Goal: Task Accomplishment & Management: Complete application form

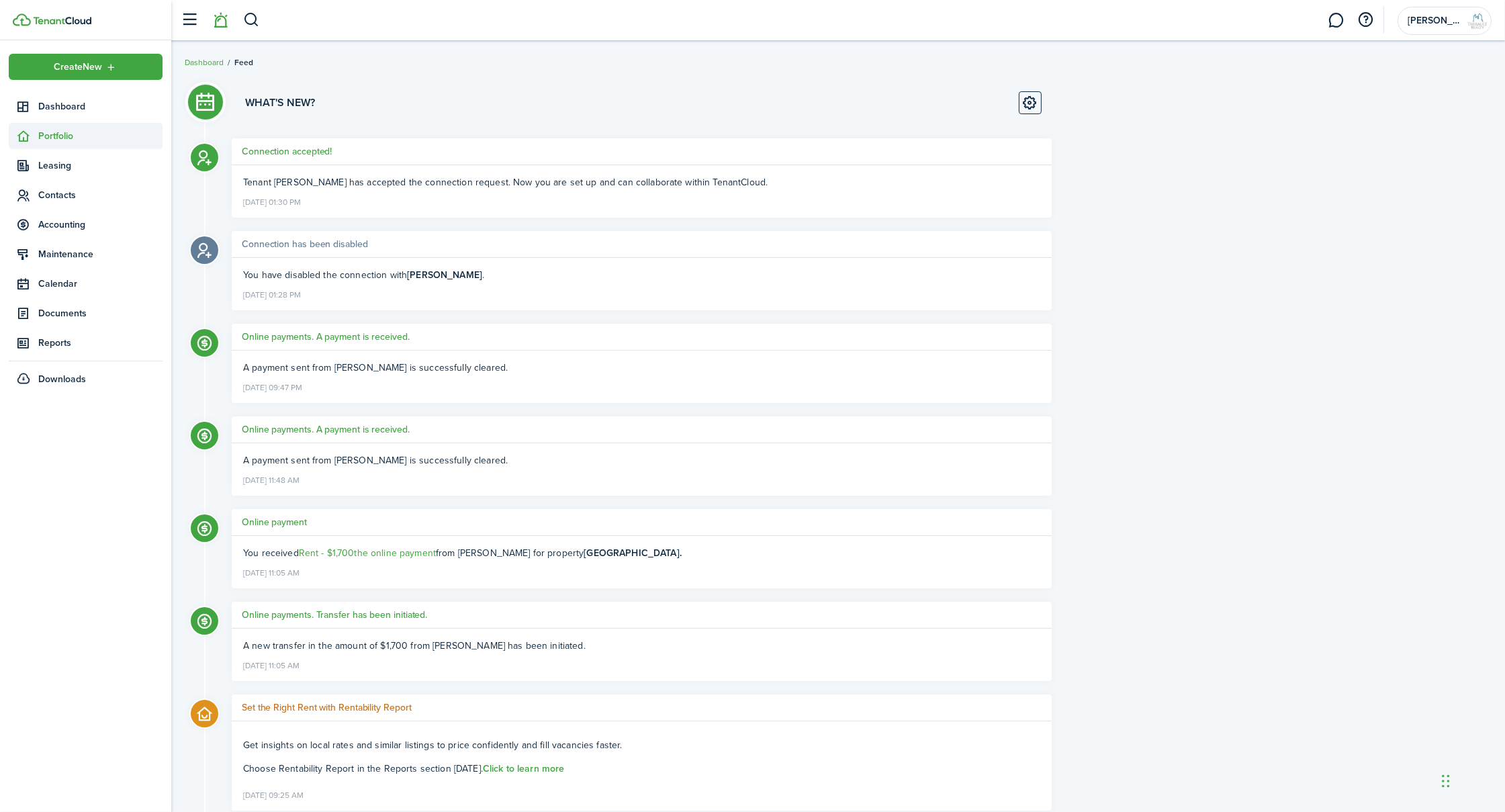
click at [52, 134] on span "Portfolio" at bounding box center [100, 136] width 124 height 14
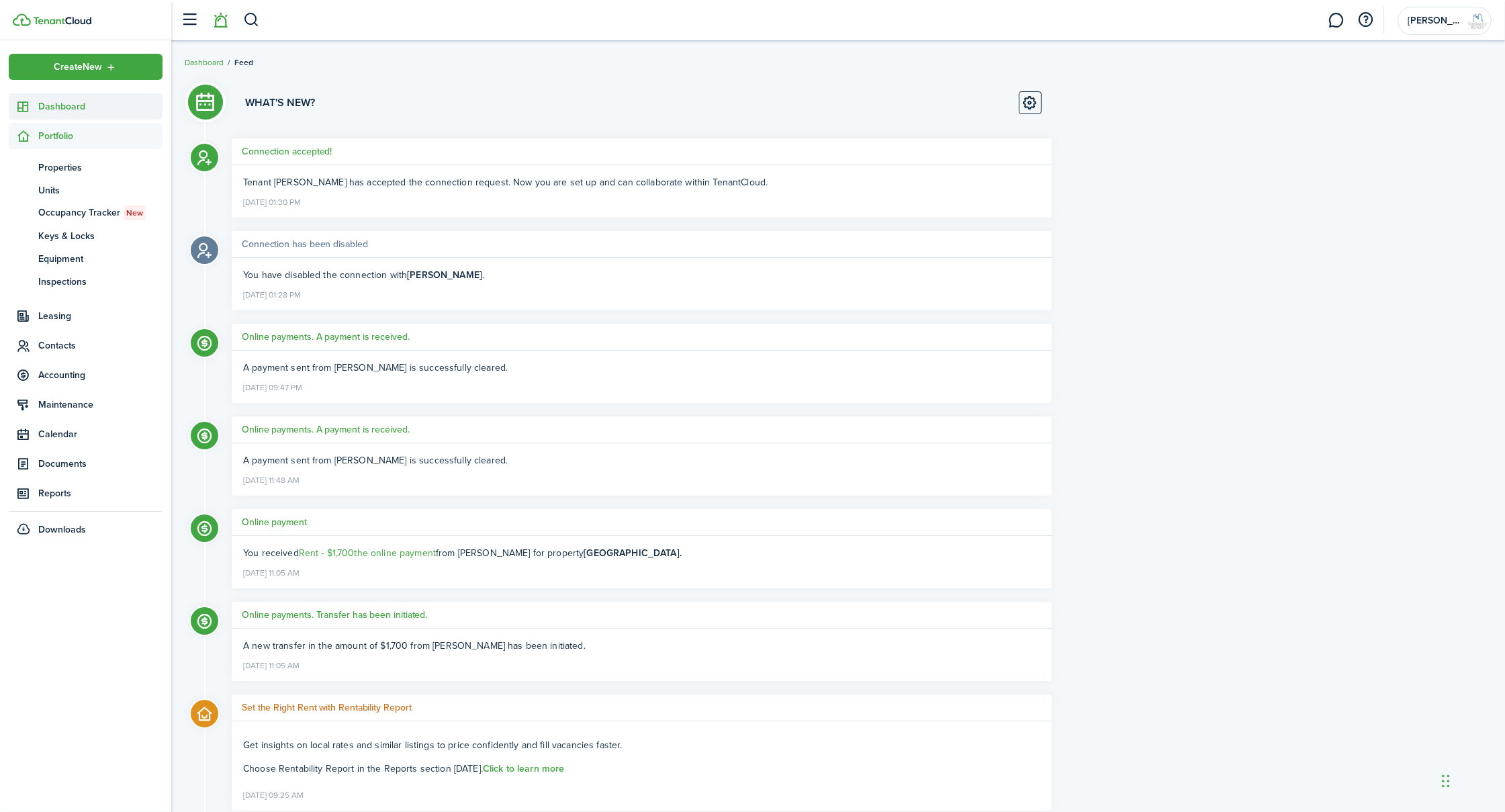
click at [57, 107] on span "Dashboard" at bounding box center [100, 107] width 124 height 14
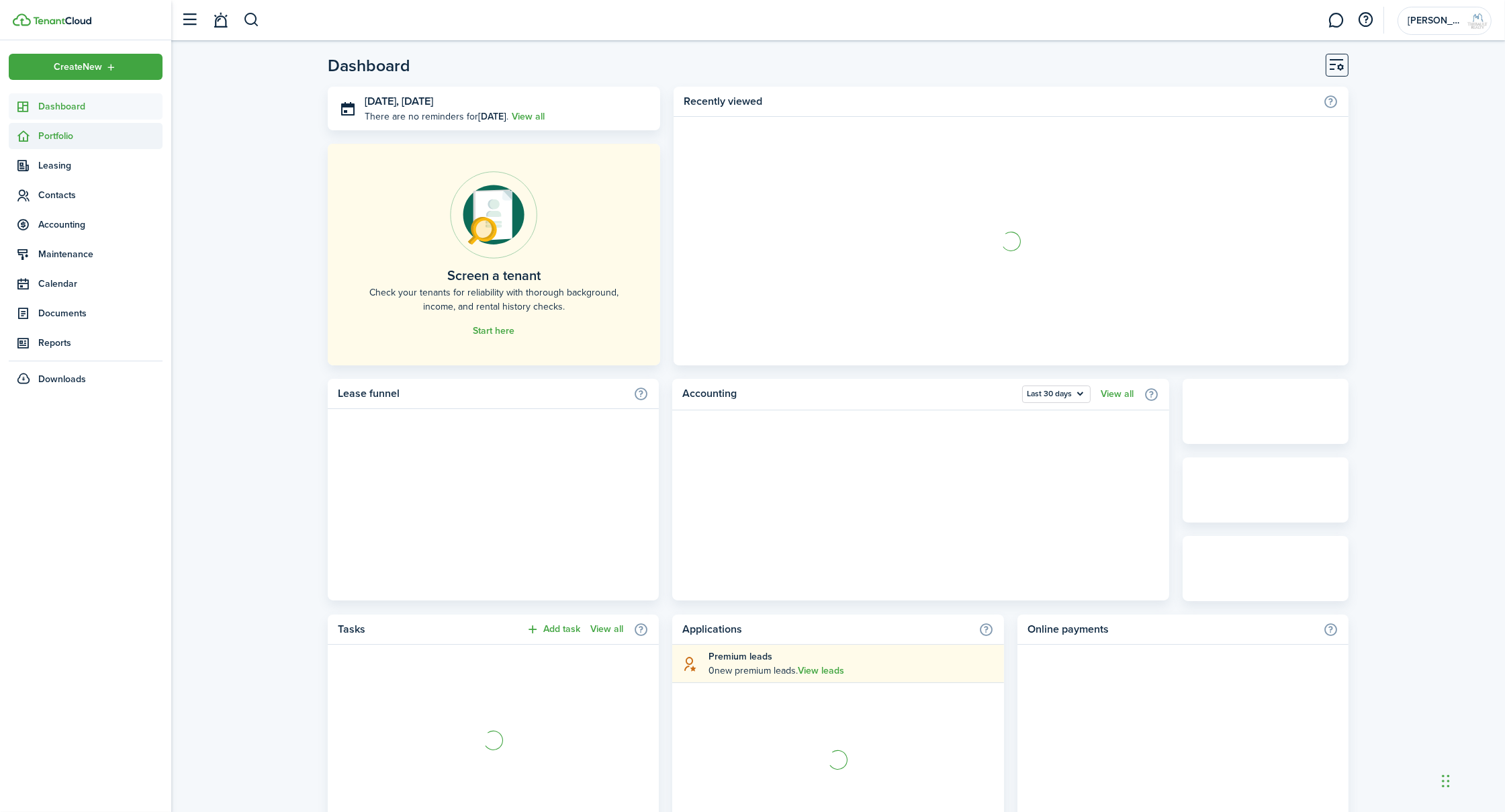
click at [60, 144] on span "Portfolio" at bounding box center [85, 135] width 154 height 26
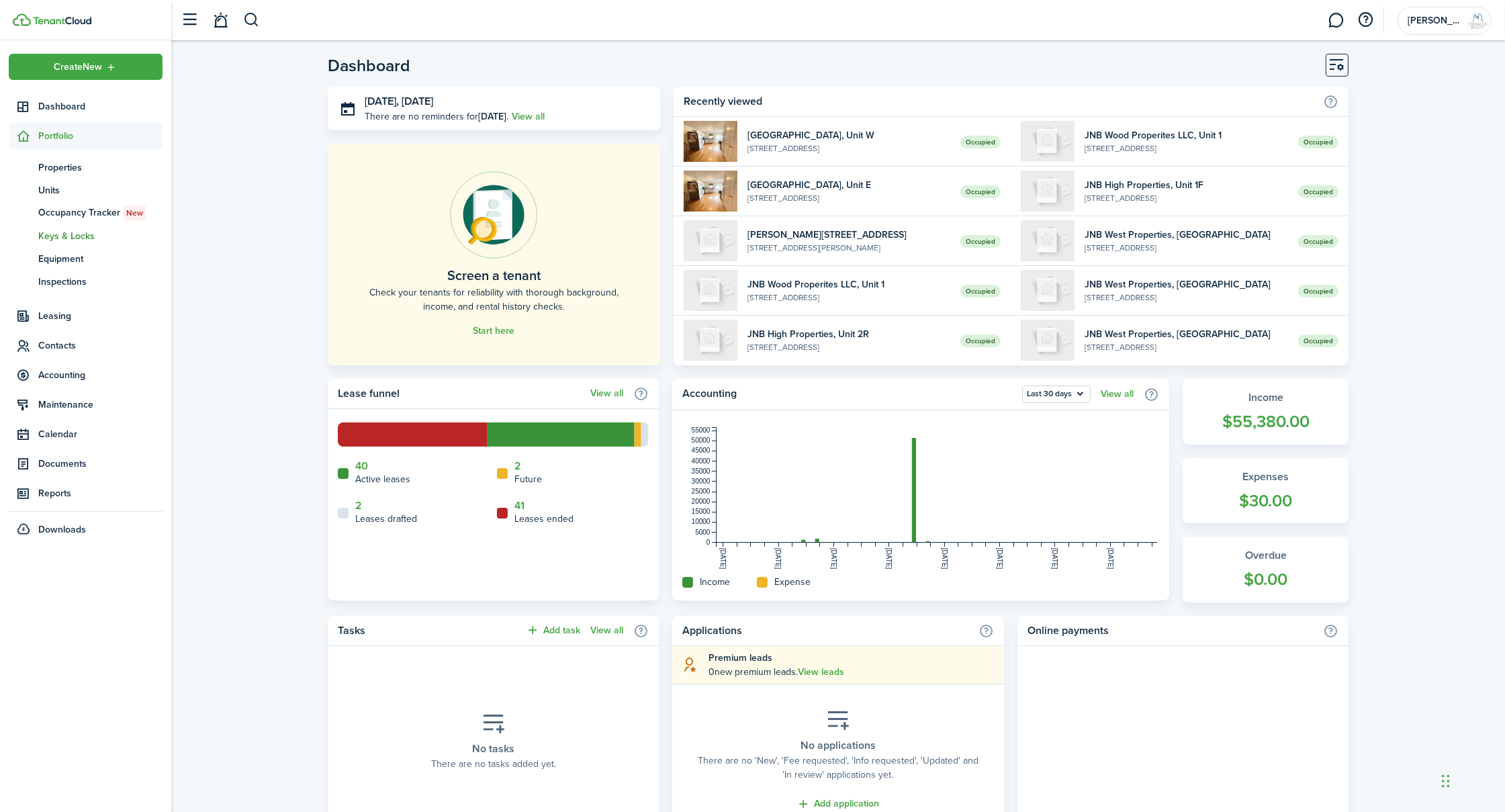
click at [62, 230] on span "Keys & Locks" at bounding box center [100, 236] width 124 height 14
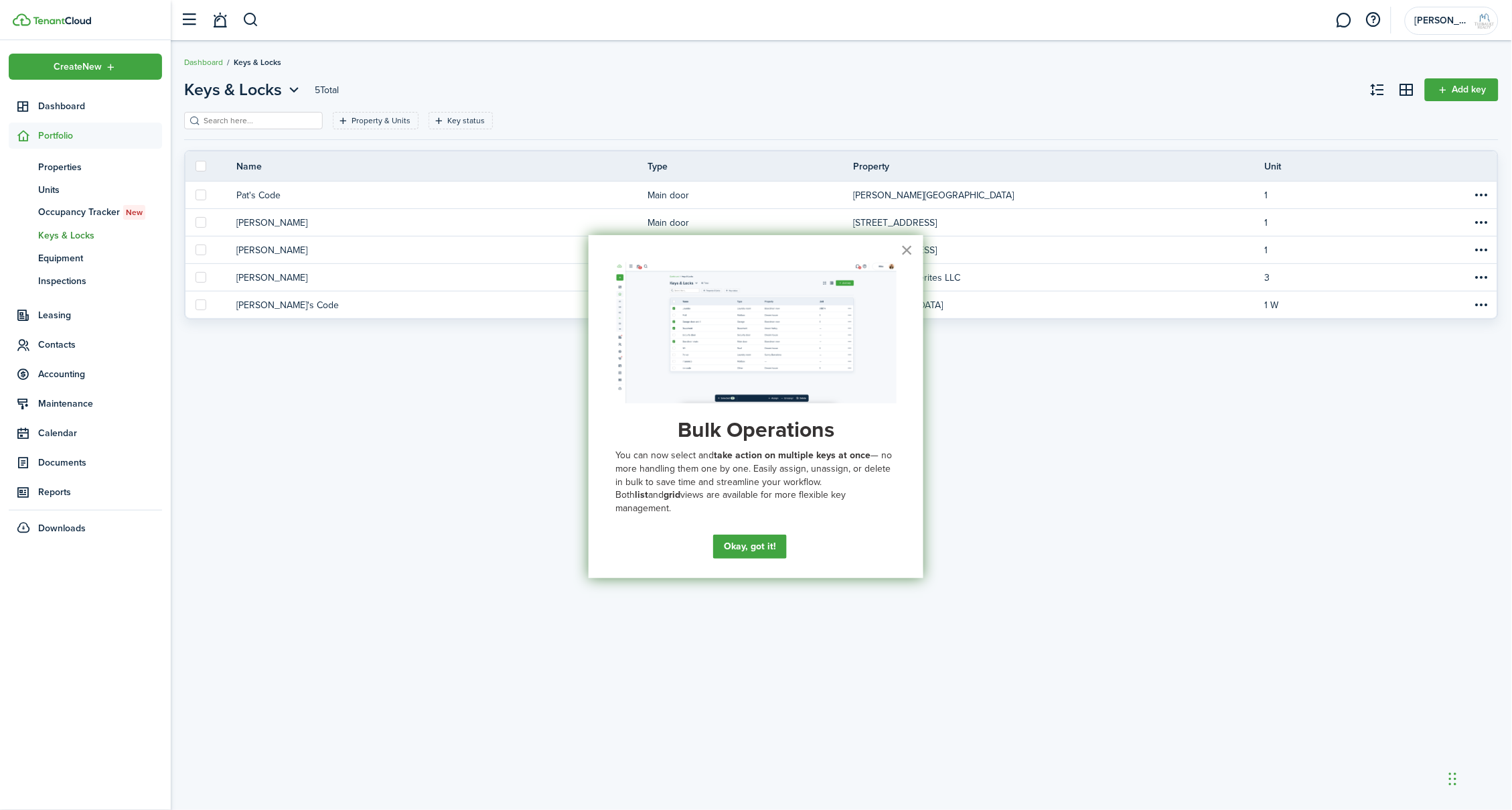
click at [910, 252] on button "×" at bounding box center [907, 249] width 13 height 21
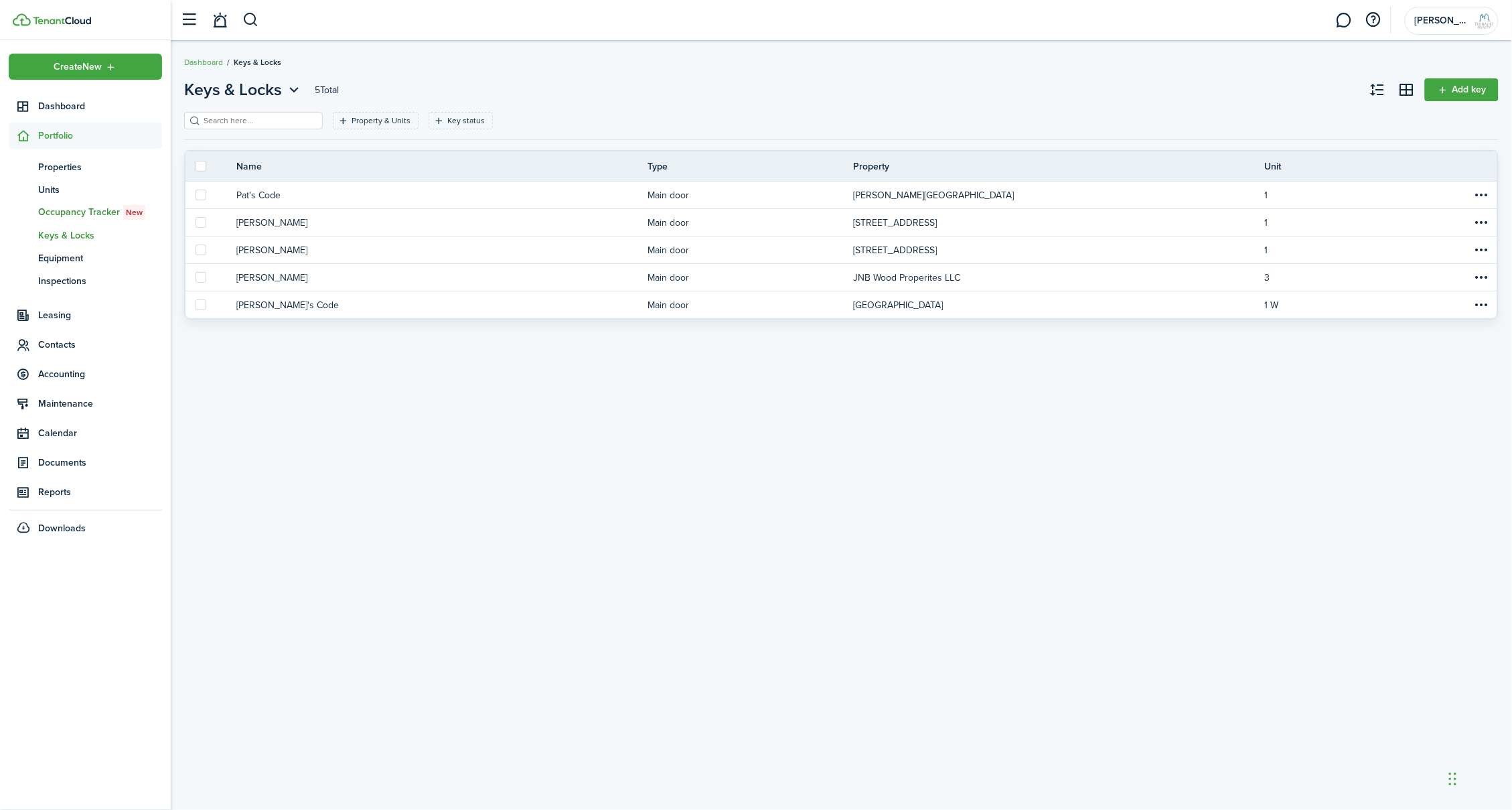
click at [76, 208] on span "Occupancy Tracker New" at bounding box center [100, 212] width 124 height 15
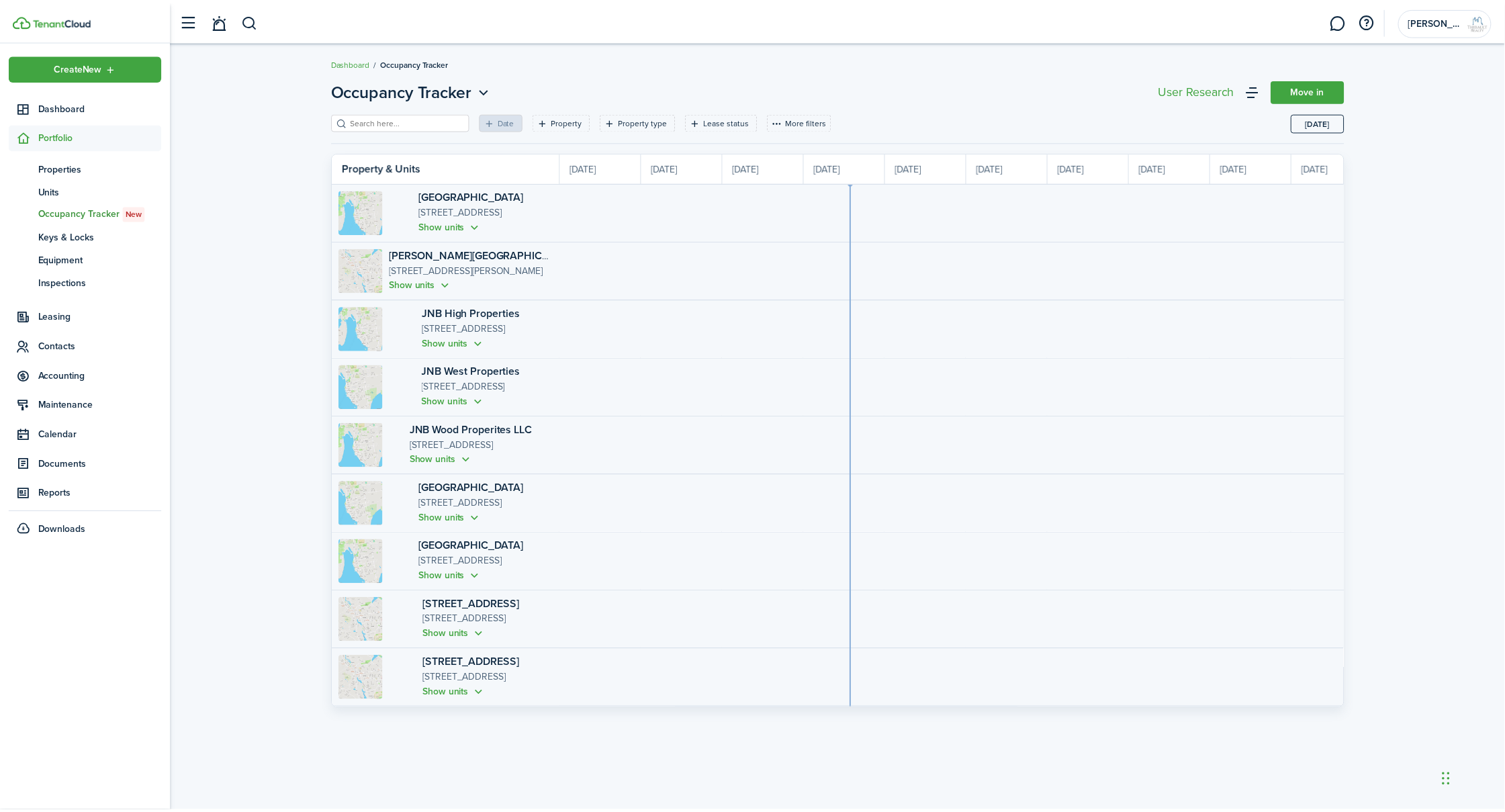
scroll to position [0, 245]
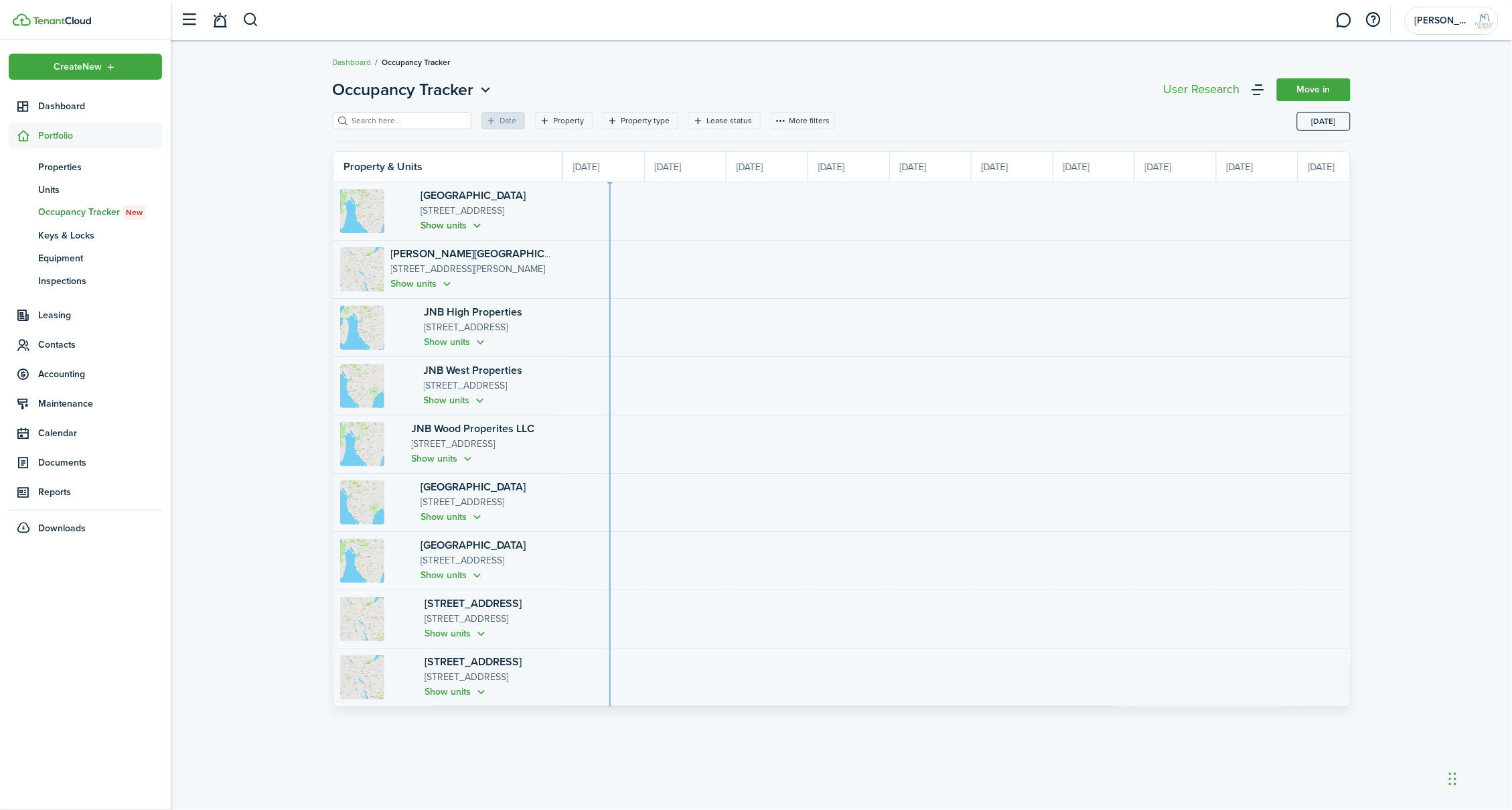
click at [449, 222] on button "Show units" at bounding box center [453, 225] width 64 height 15
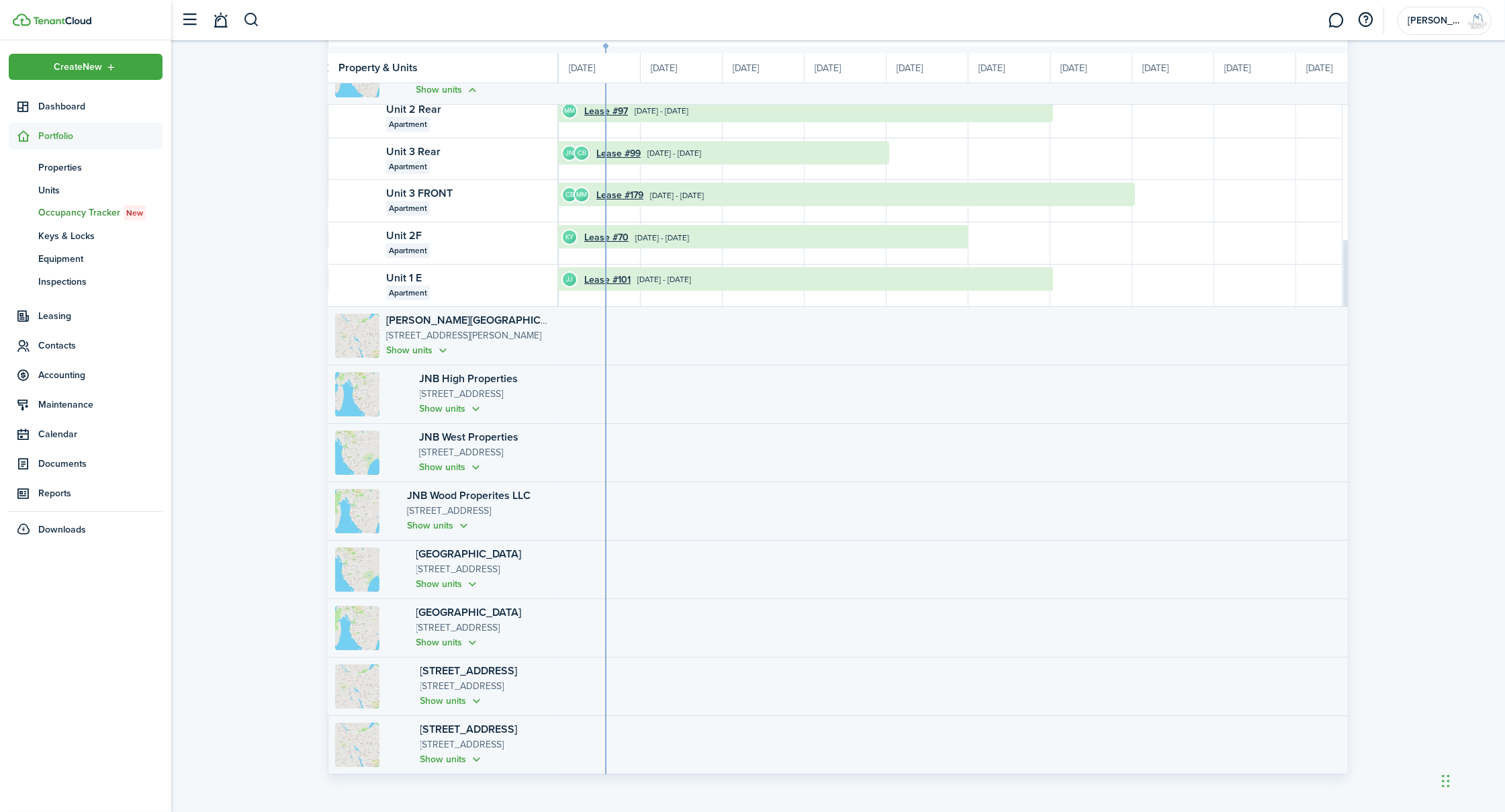
scroll to position [29, 0]
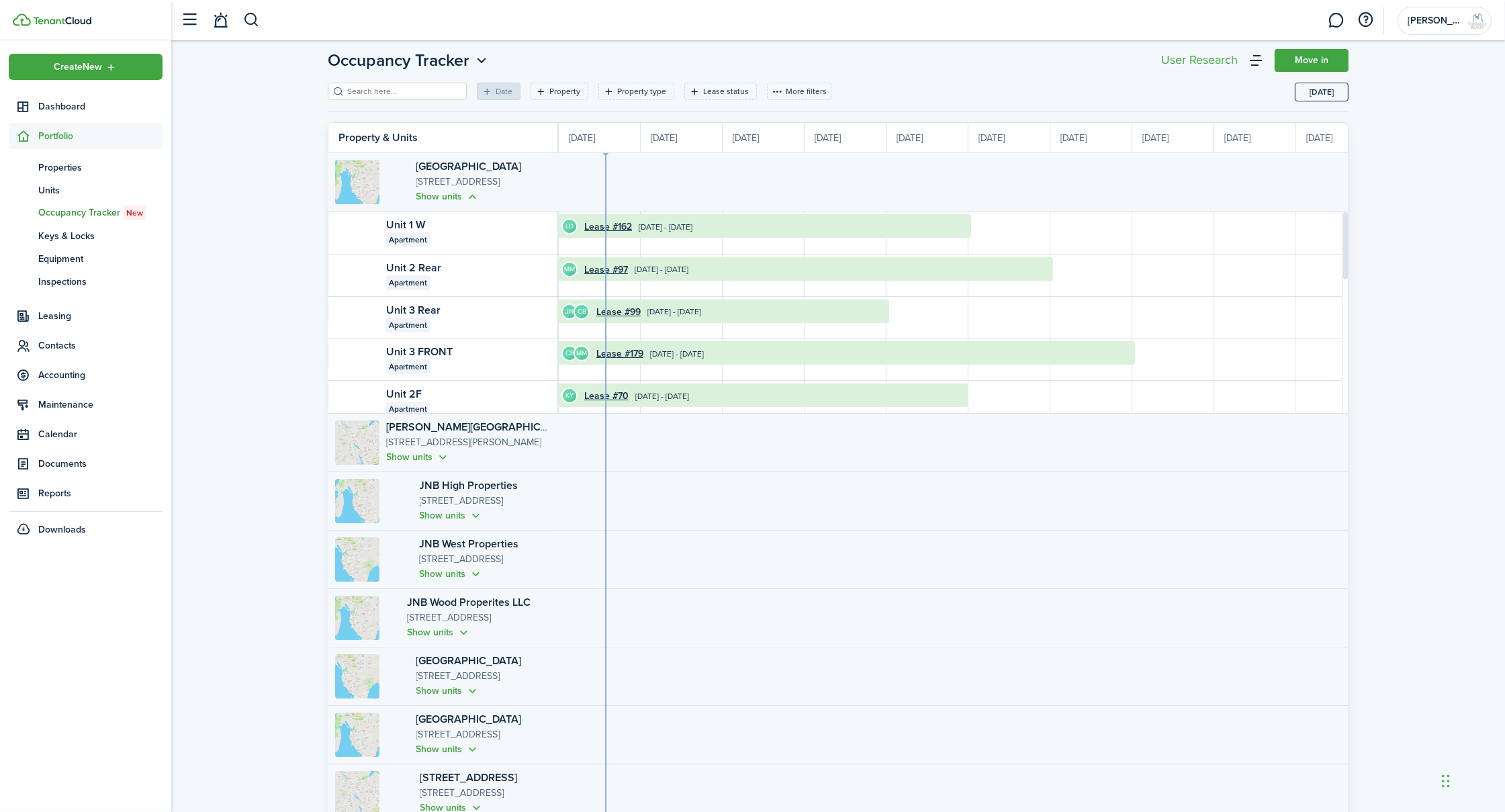
click at [866, 429] on timeline-board-row-content at bounding box center [1460, 442] width 2294 height 58
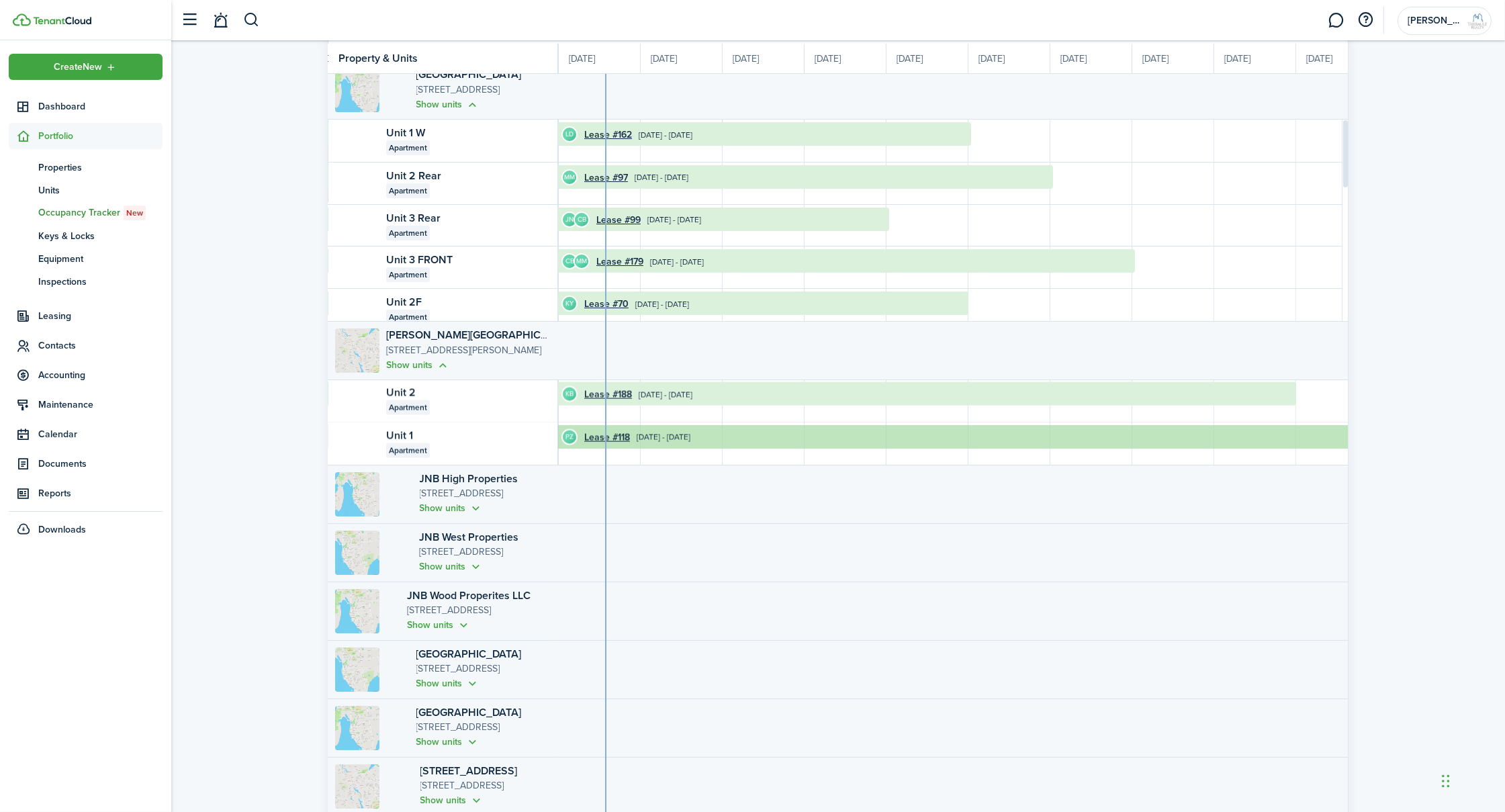
scroll to position [232, 0]
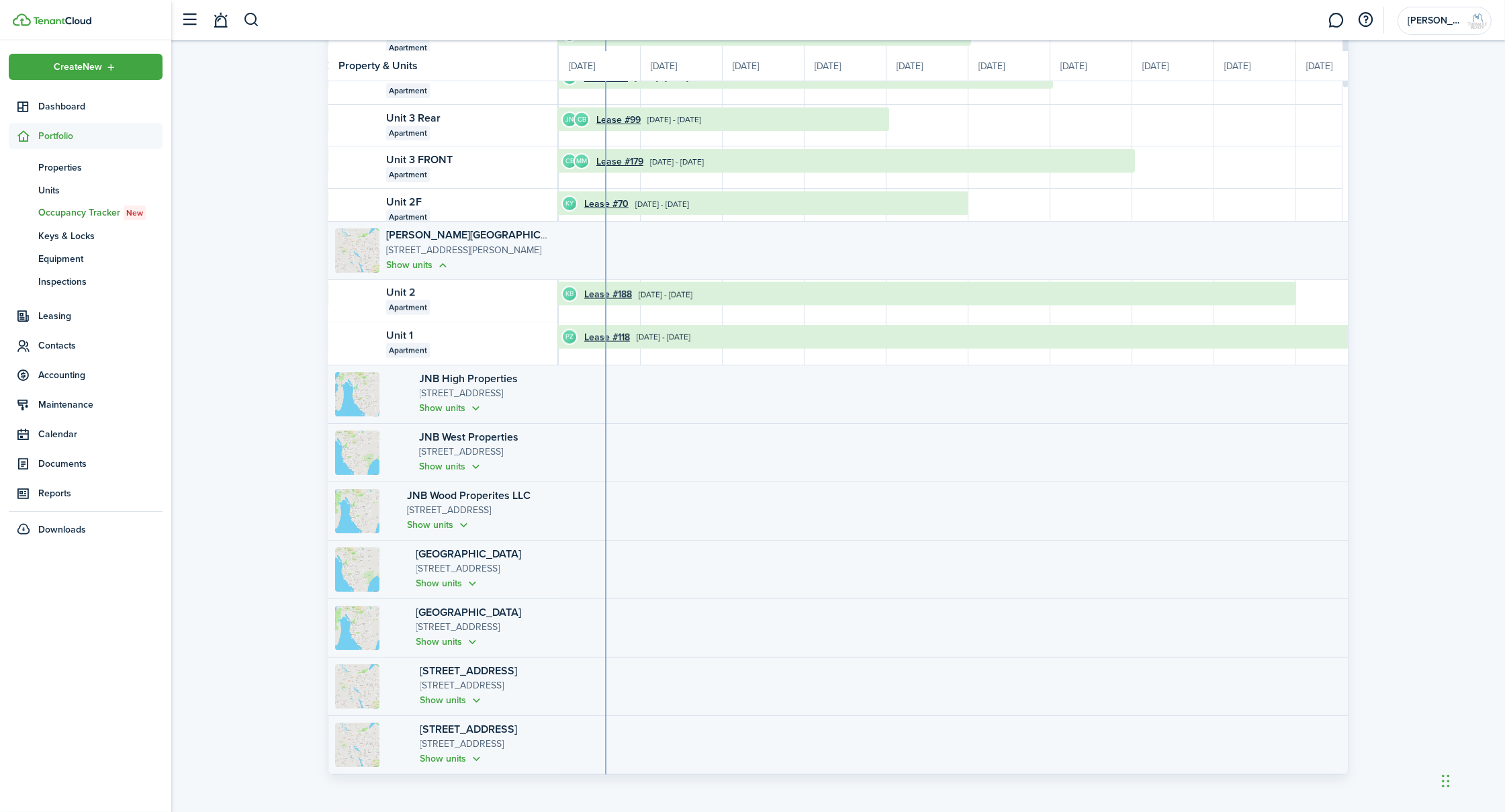
click at [958, 396] on timeline-board-row-content at bounding box center [1460, 394] width 2294 height 58
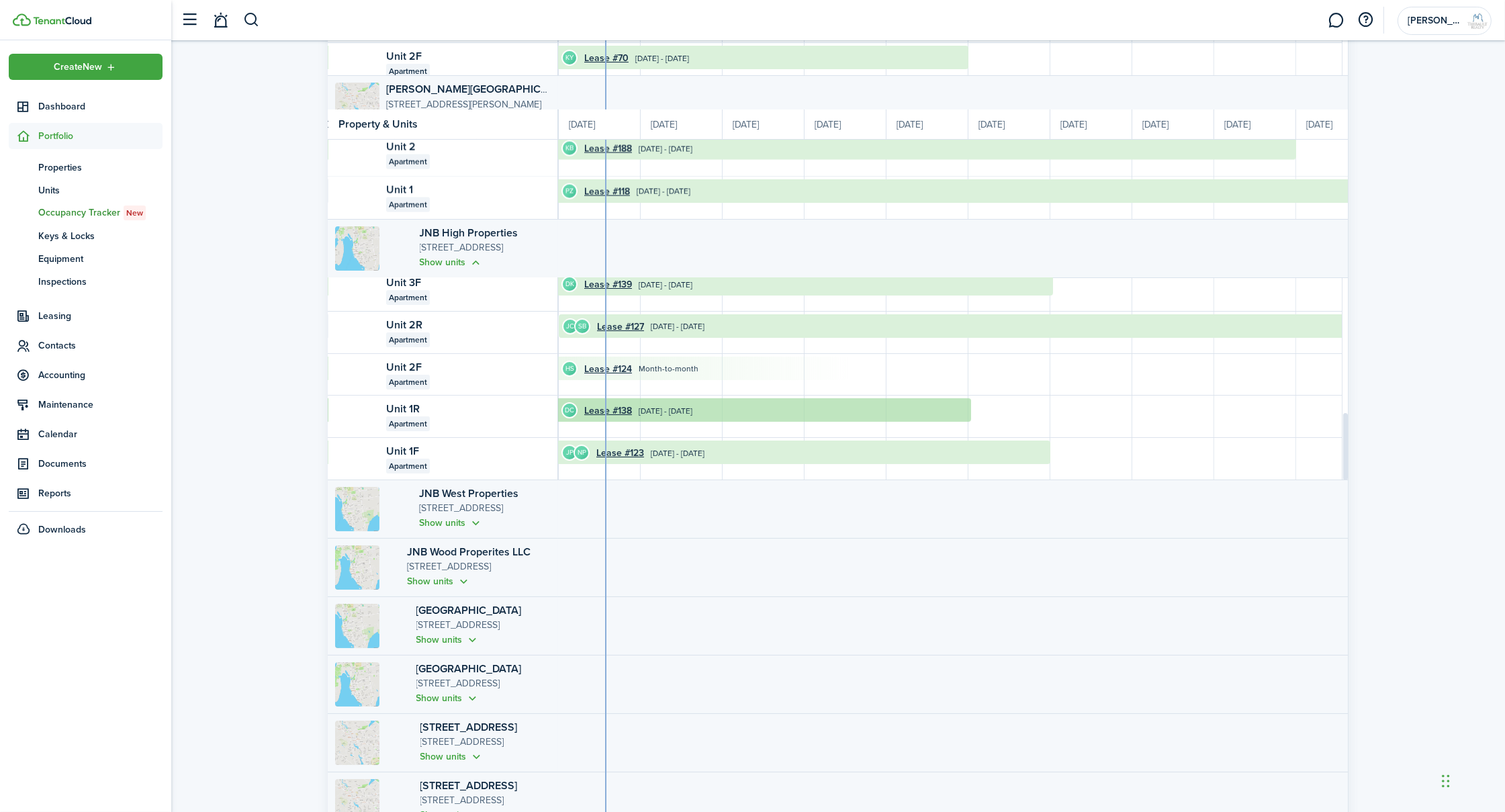
scroll to position [435, 0]
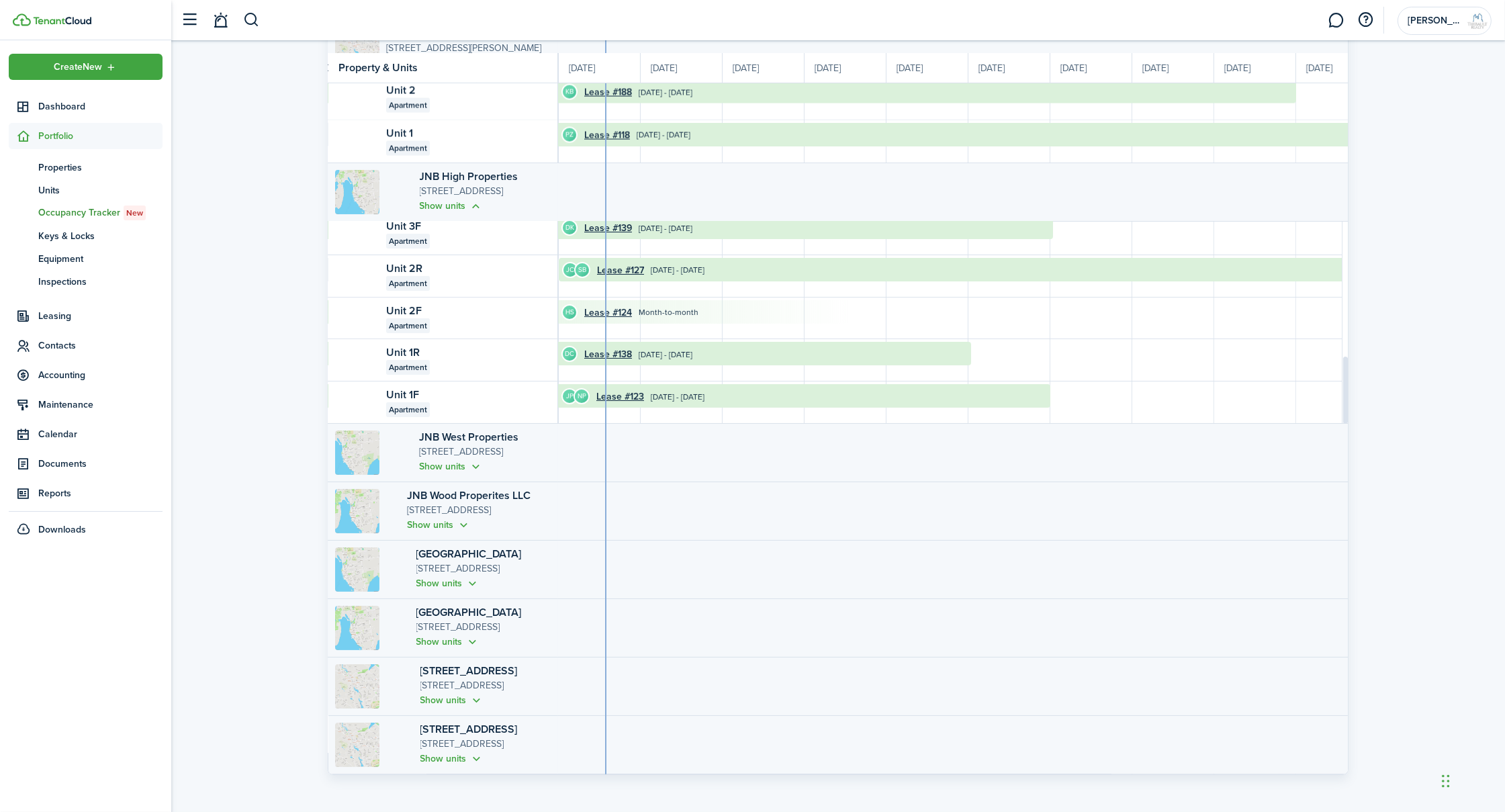
click at [798, 431] on timeline-board-row-content at bounding box center [1460, 452] width 2294 height 58
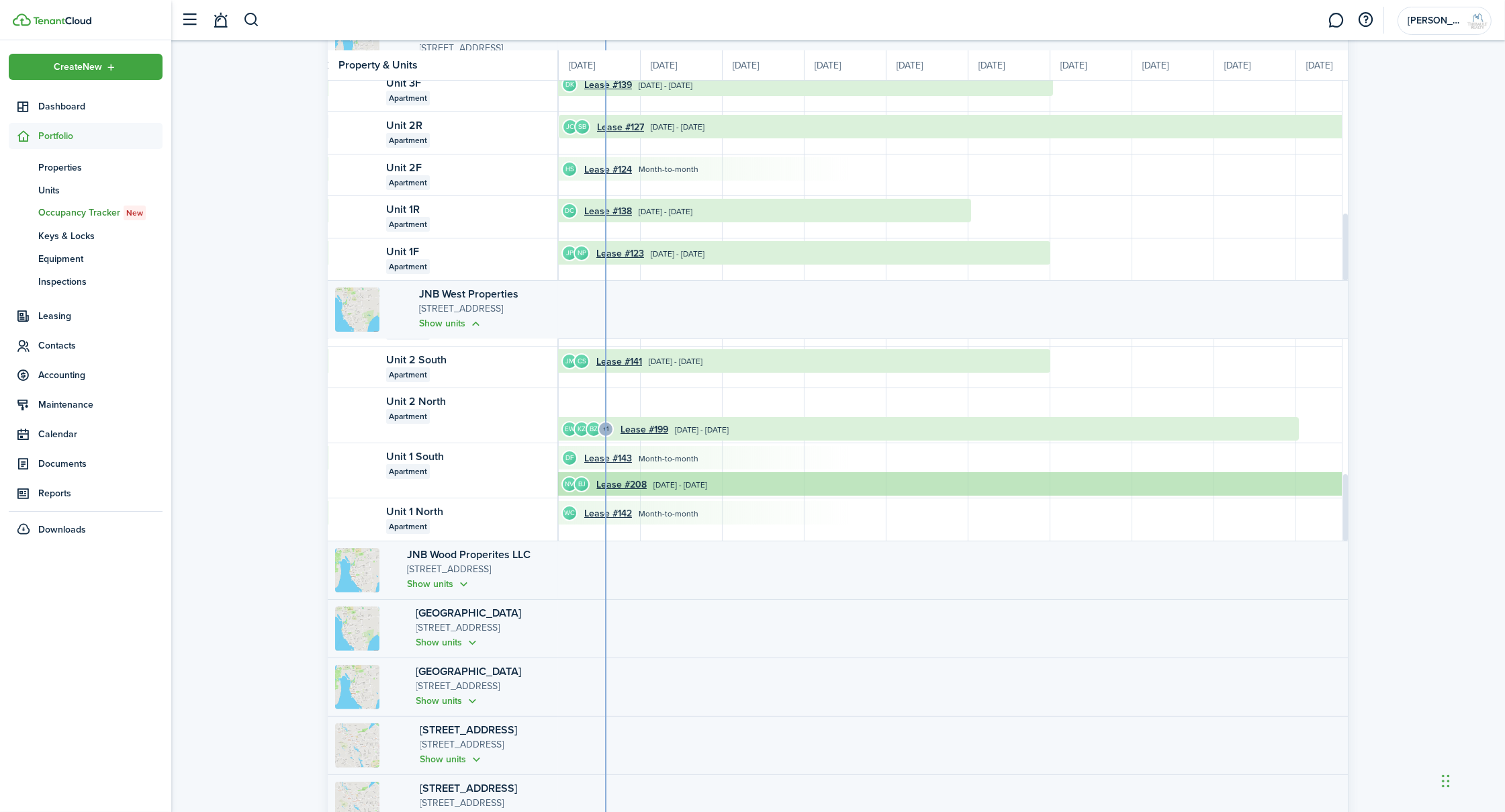
scroll to position [576, 0]
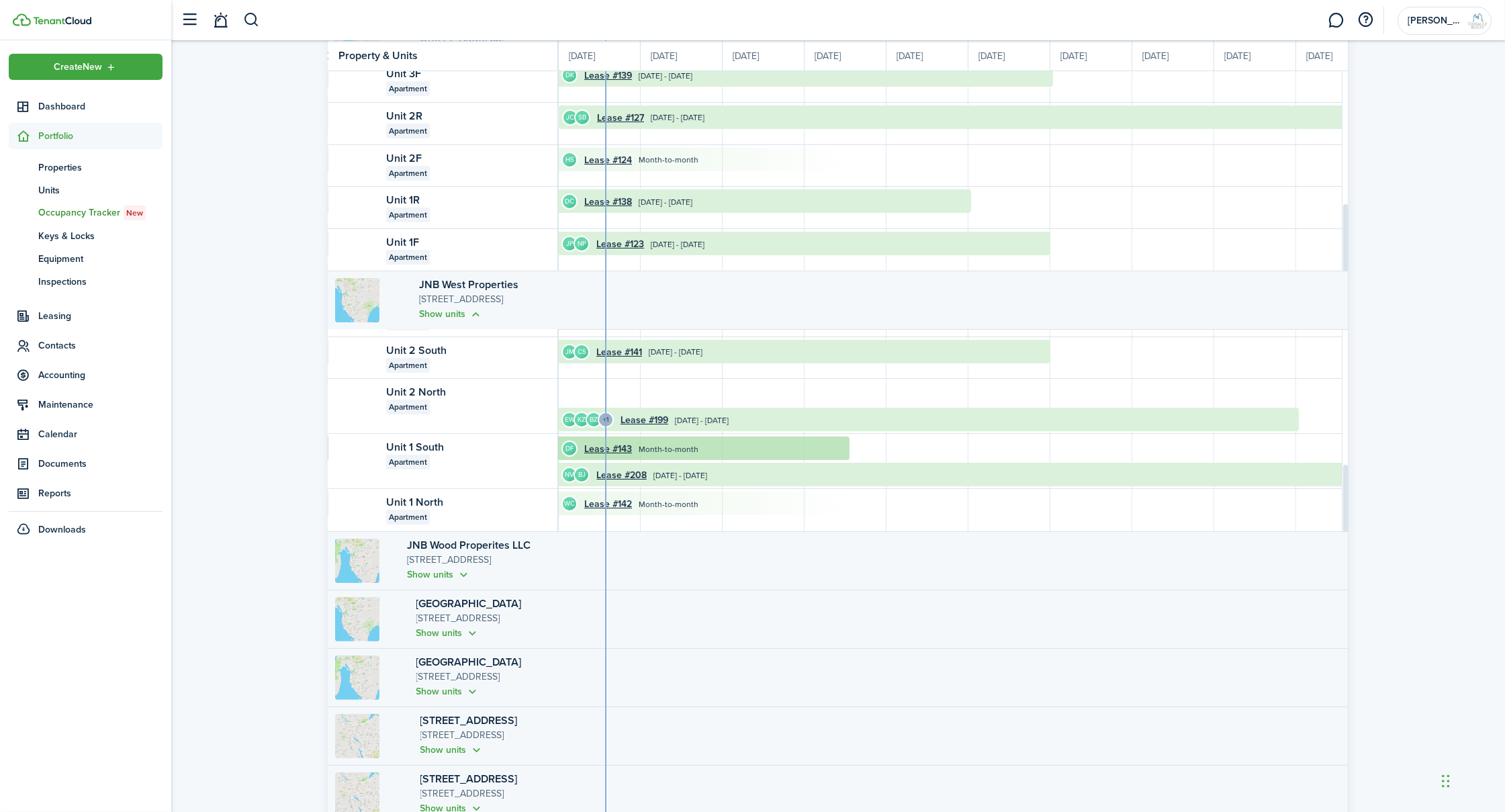
click at [721, 442] on timeline-board-event "DF Lease #143 Month-to-month" at bounding box center [581, 448] width 537 height 24
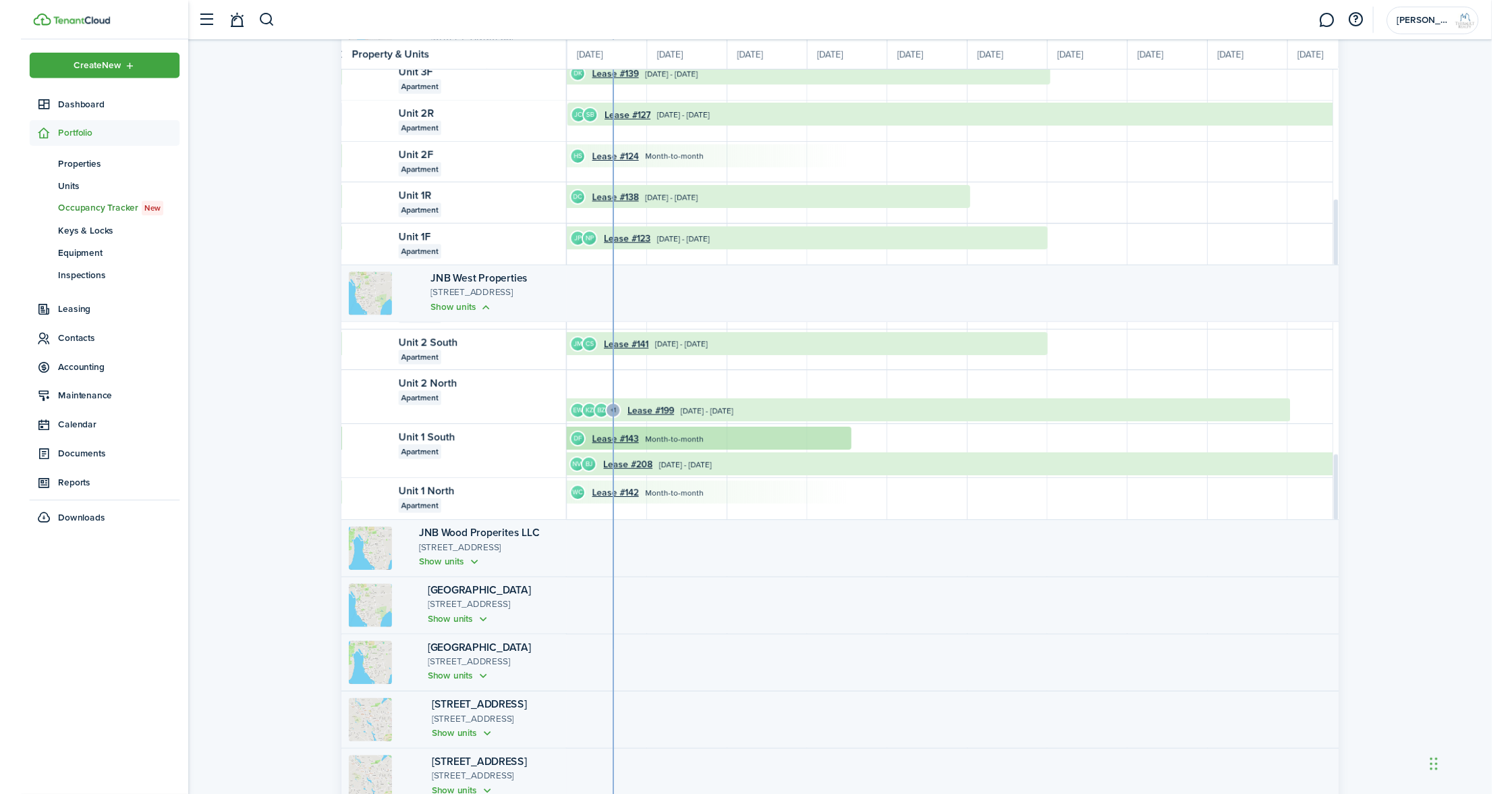
scroll to position [0, 0]
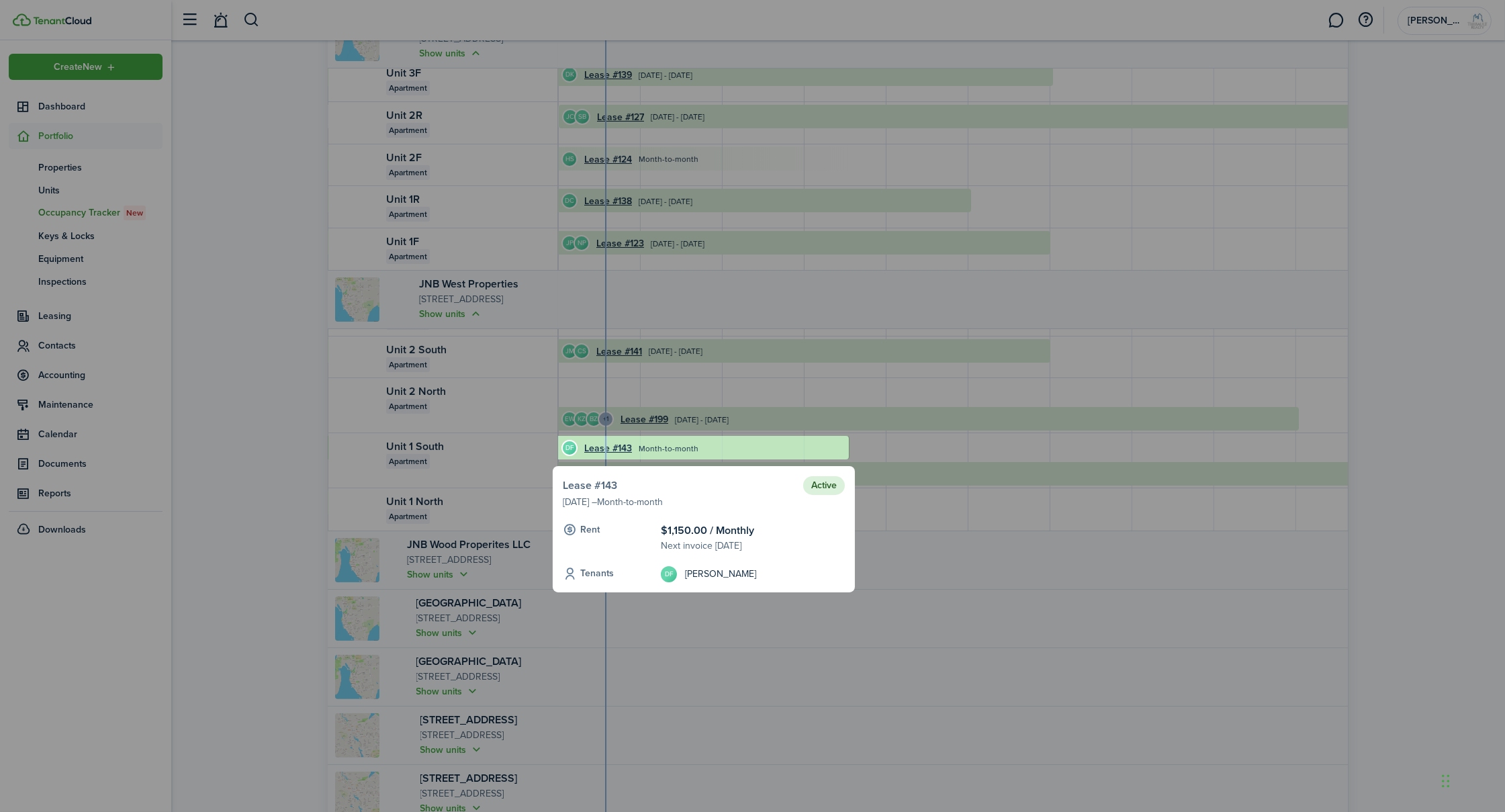
click at [592, 484] on link "Lease #143" at bounding box center [590, 486] width 54 height 16
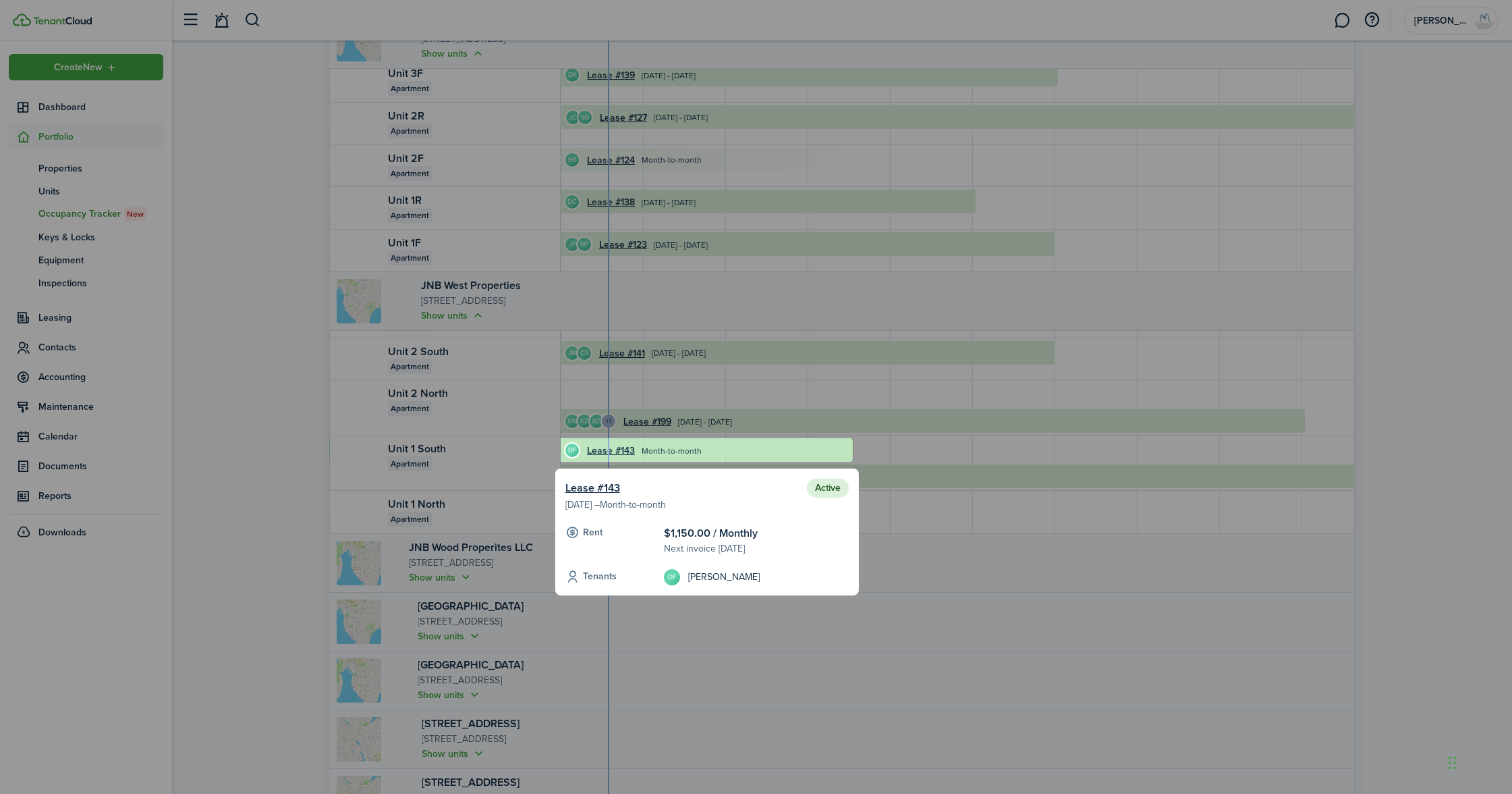
click at [667, 446] on div at bounding box center [706, 450] width 292 height 24
click at [1114, 106] on div at bounding box center [756, 397] width 1512 height 794
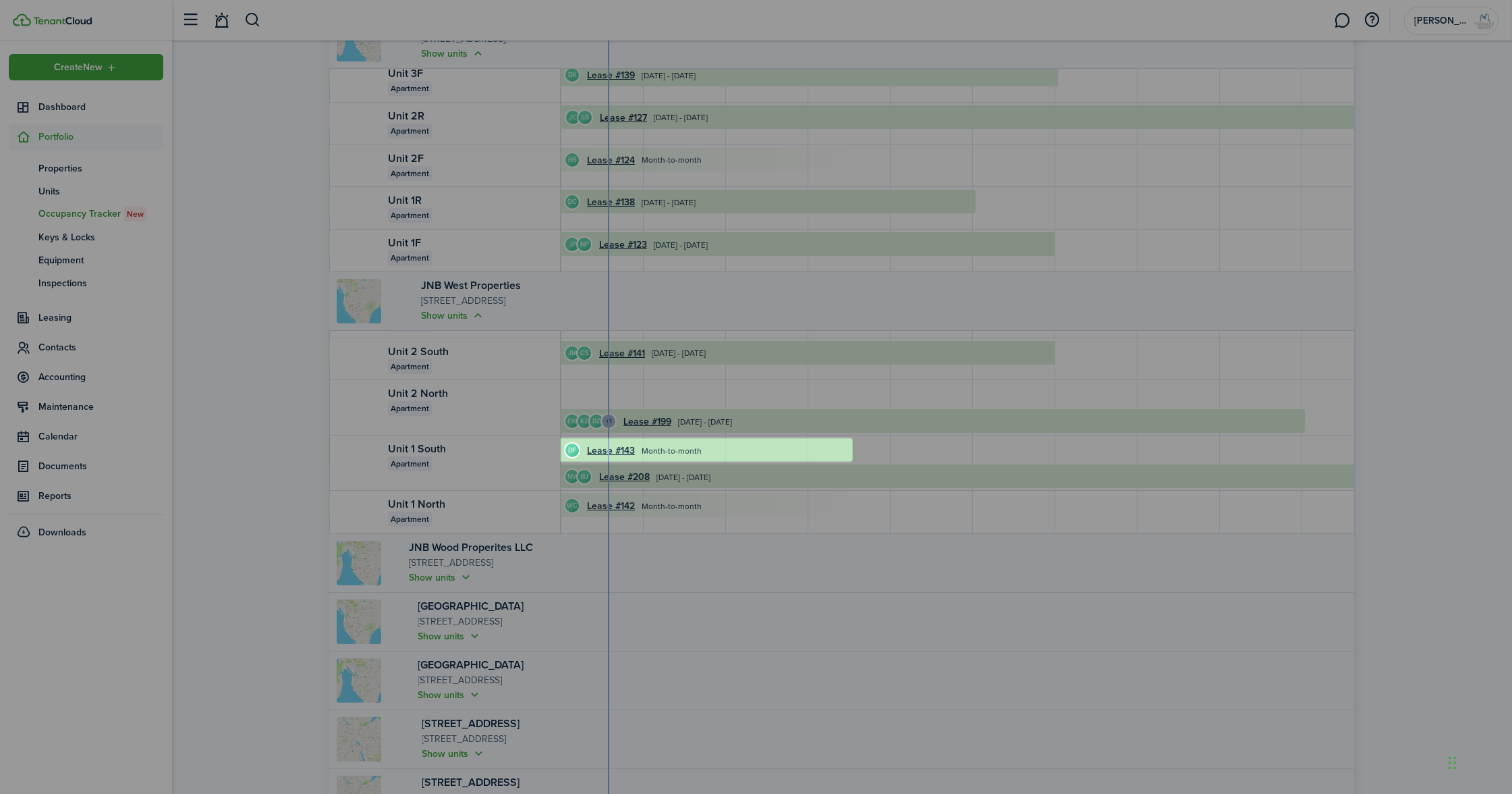
scroll to position [579, 0]
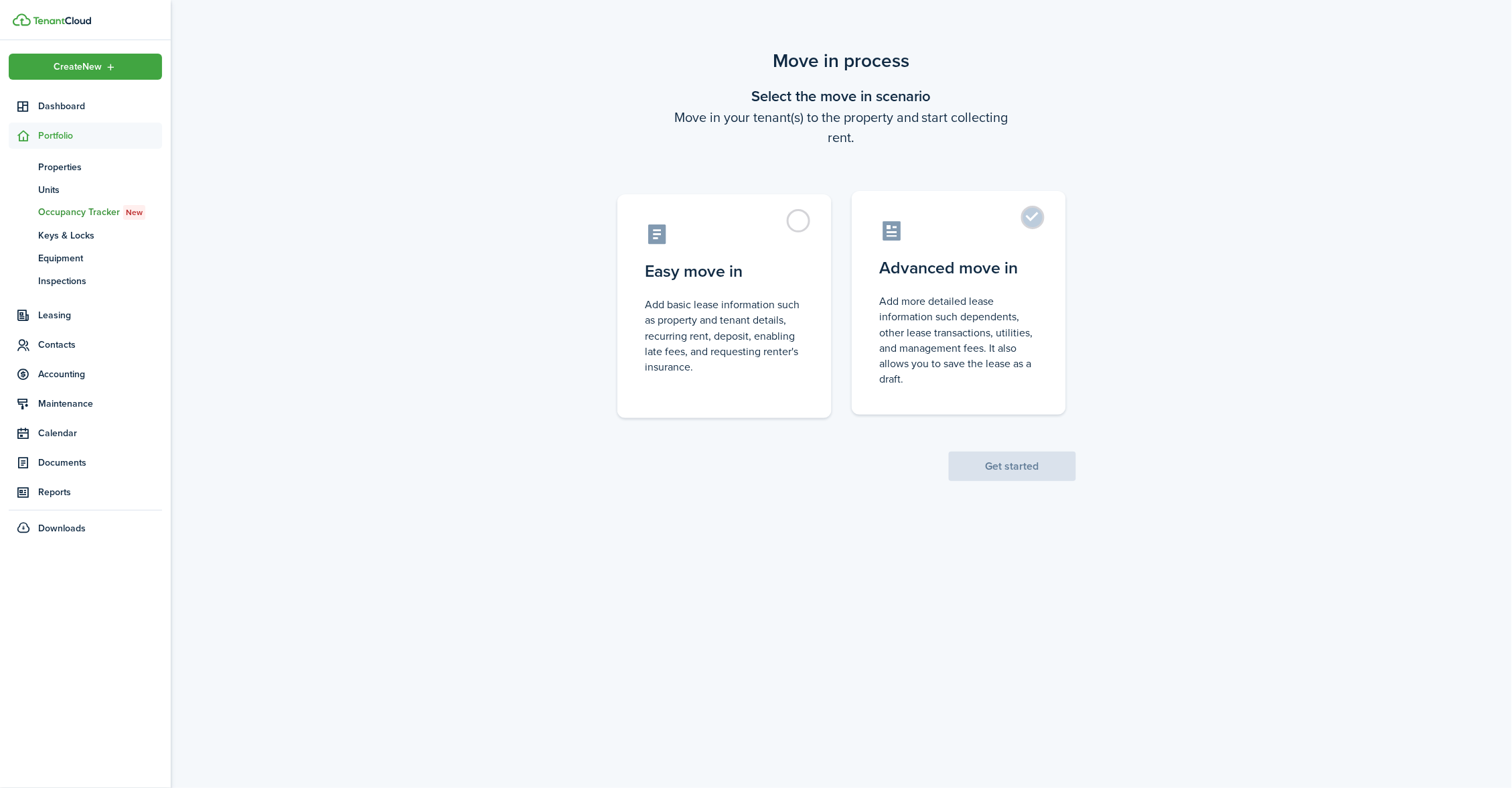
click at [916, 307] on control-radio-card-description "Add more detailed lease information such dependents, other lease transactions, …" at bounding box center [958, 339] width 158 height 93
radio input "true"
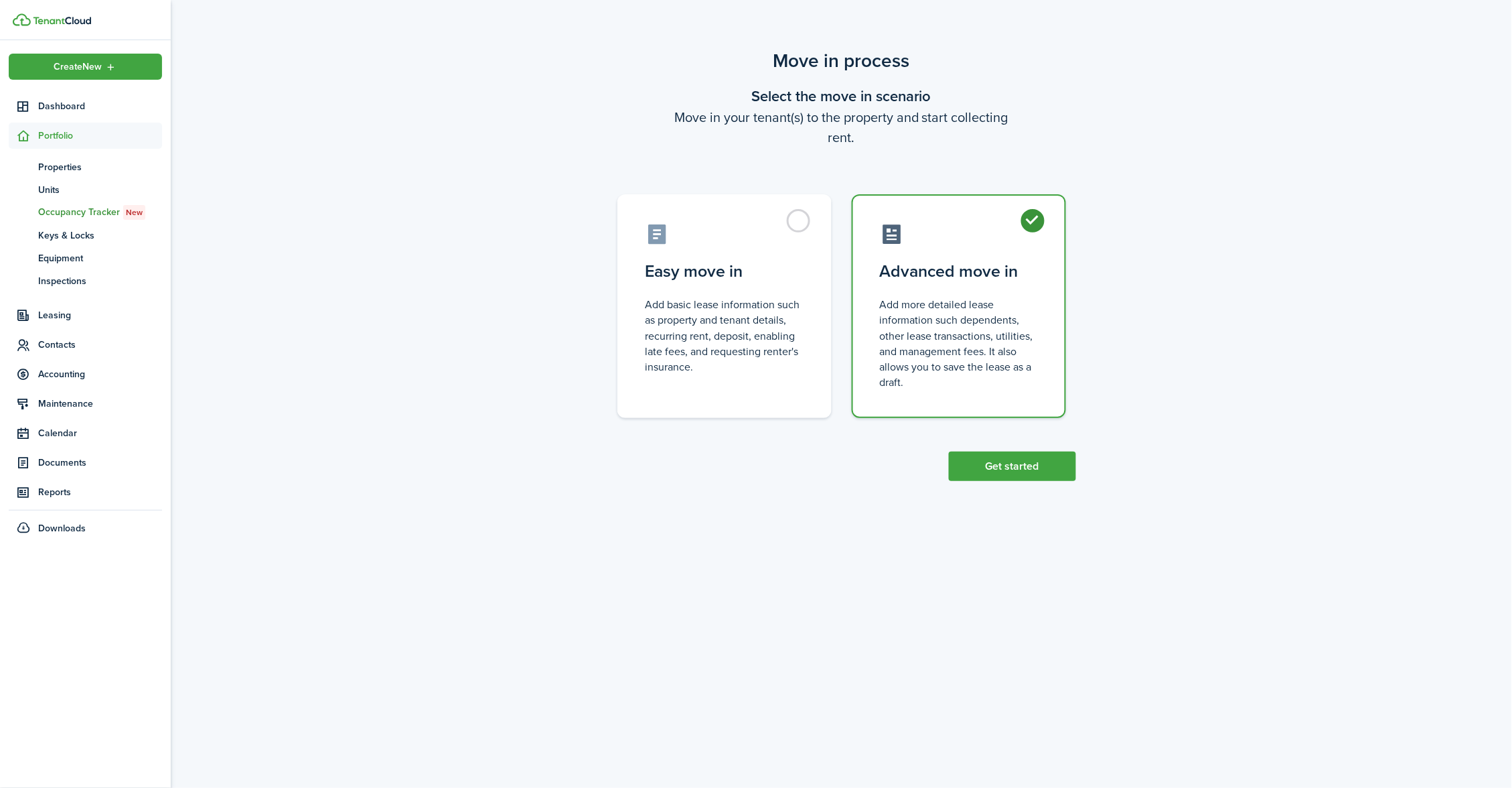
click at [967, 442] on scenario-actions "Get started" at bounding box center [1012, 449] width 127 height 63
click at [972, 481] on div "Move in process Select the move in scenario Move in your tenant(s) to the prope…" at bounding box center [841, 399] width 1341 height 717
click at [976, 468] on button "Get started" at bounding box center [1012, 465] width 127 height 29
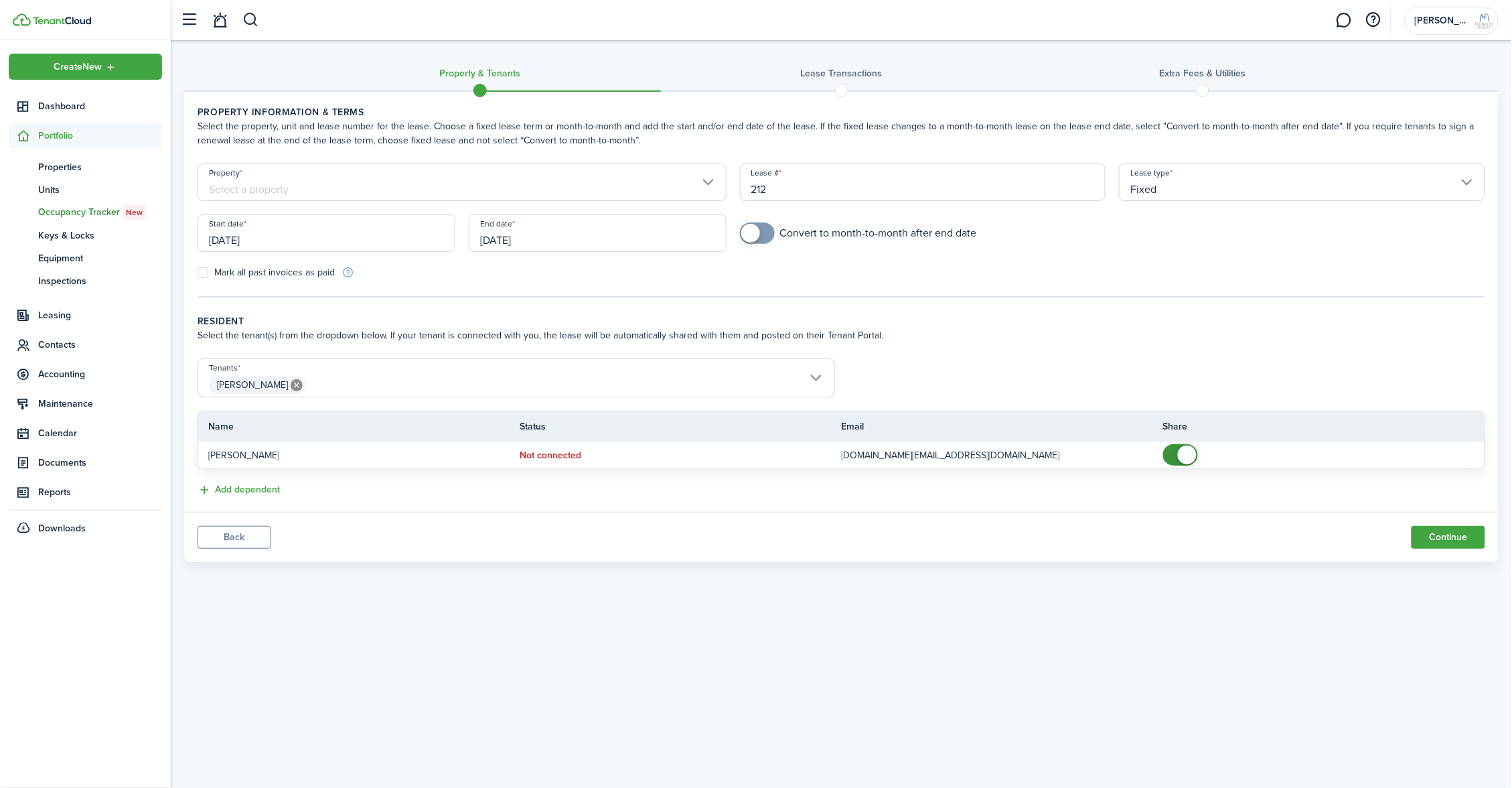
click at [495, 384] on span "[PERSON_NAME]" at bounding box center [516, 385] width 636 height 23
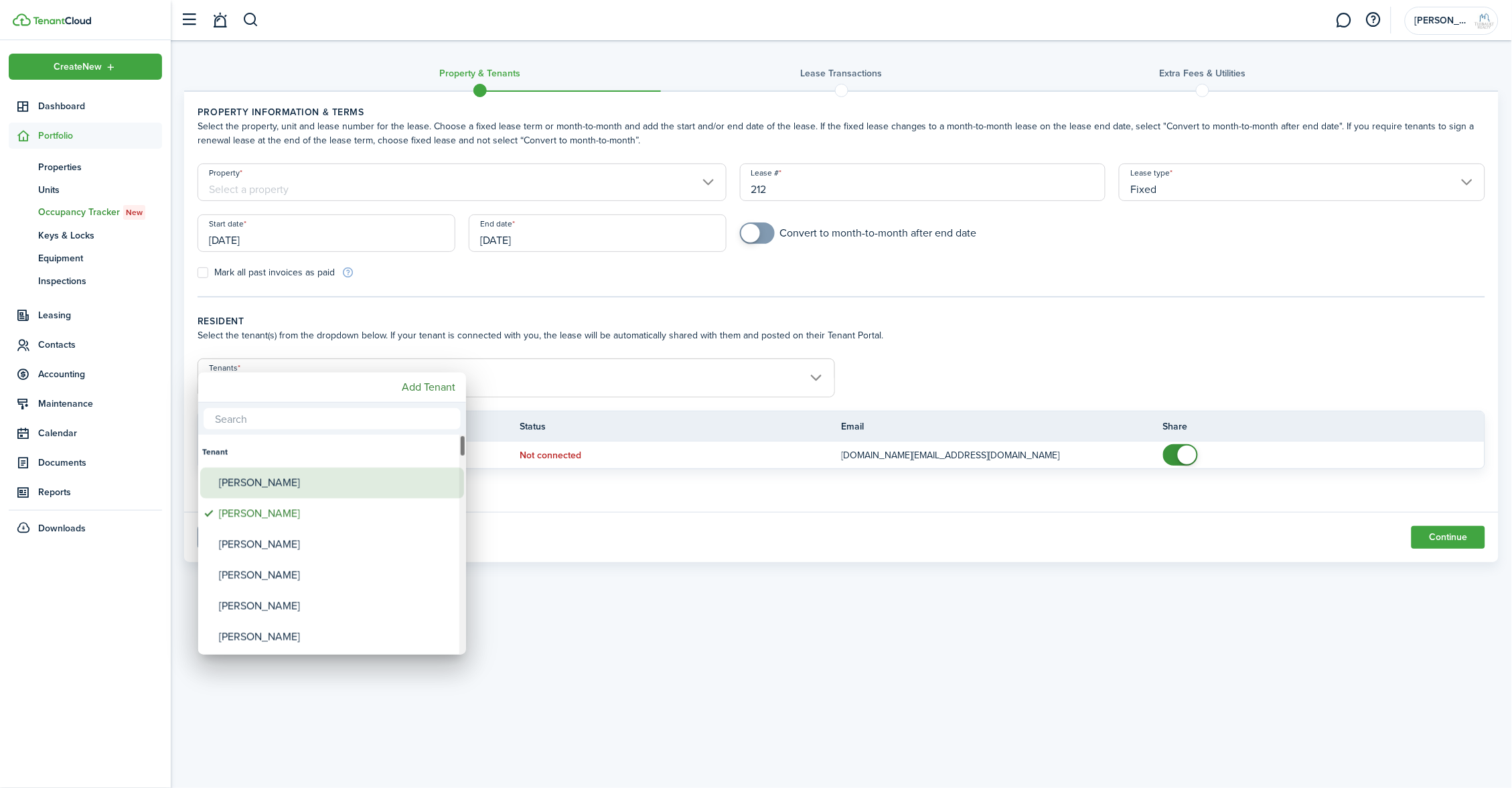
click at [288, 488] on div "[PERSON_NAME]" at bounding box center [338, 483] width 237 height 31
type input "[PERSON_NAME], [PERSON_NAME]"
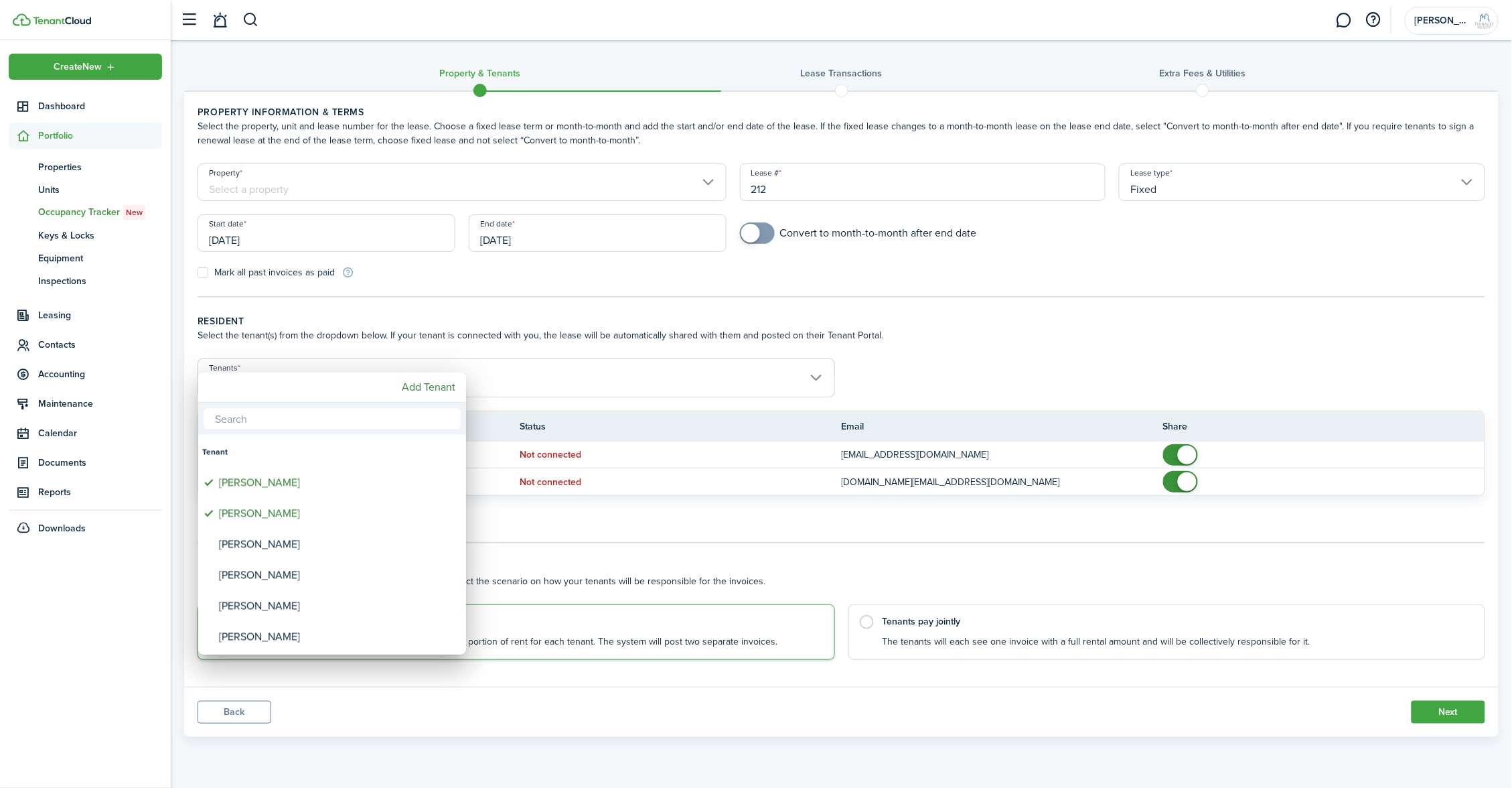
click at [562, 351] on div at bounding box center [756, 394] width 1726 height 1002
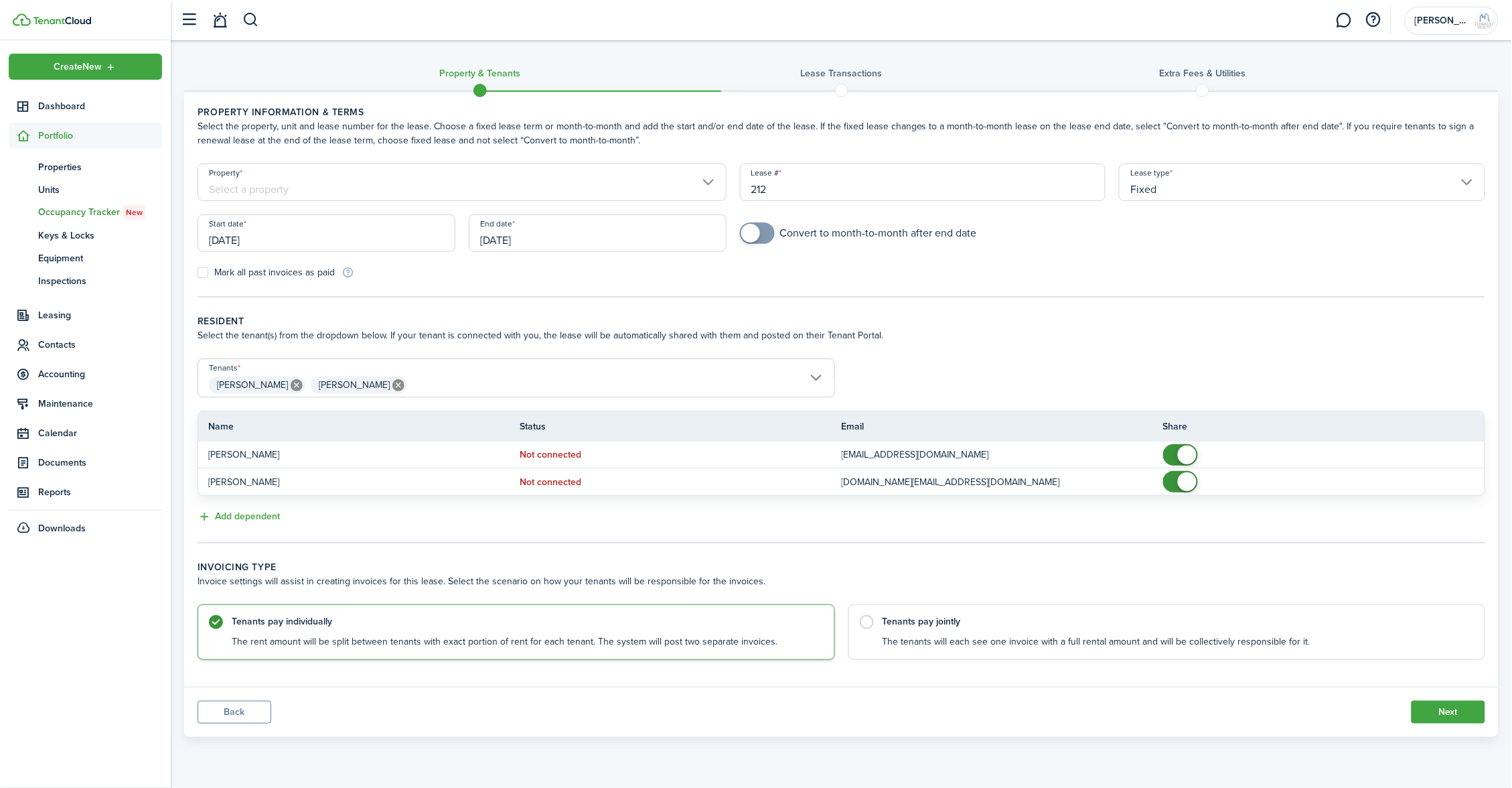
click at [376, 198] on div "Property" at bounding box center [461, 189] width 542 height 51
click at [369, 186] on input "Property" at bounding box center [462, 182] width 529 height 37
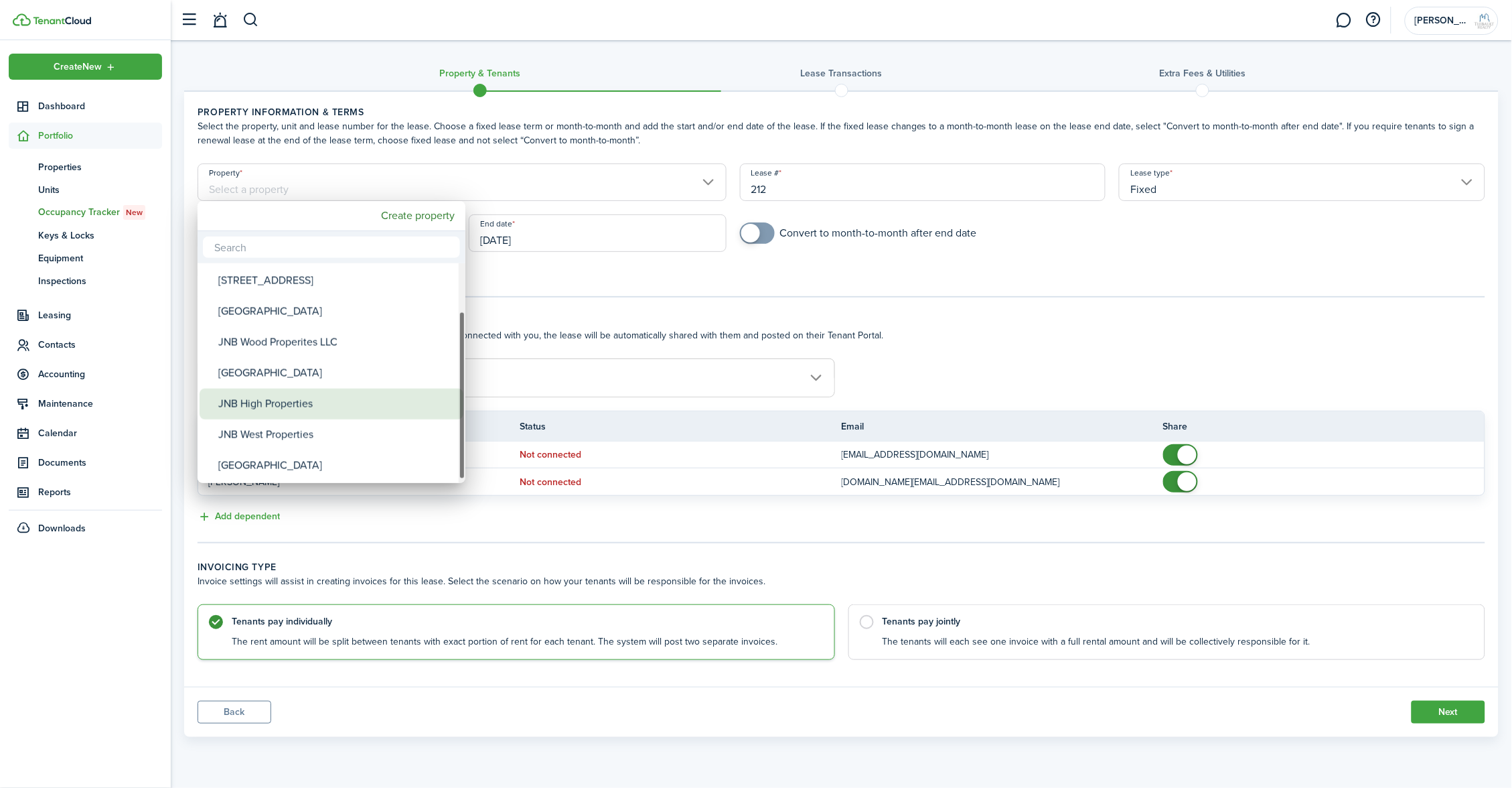
click at [277, 404] on div "JNB High Properties" at bounding box center [337, 404] width 237 height 31
type input "JNB High Properties"
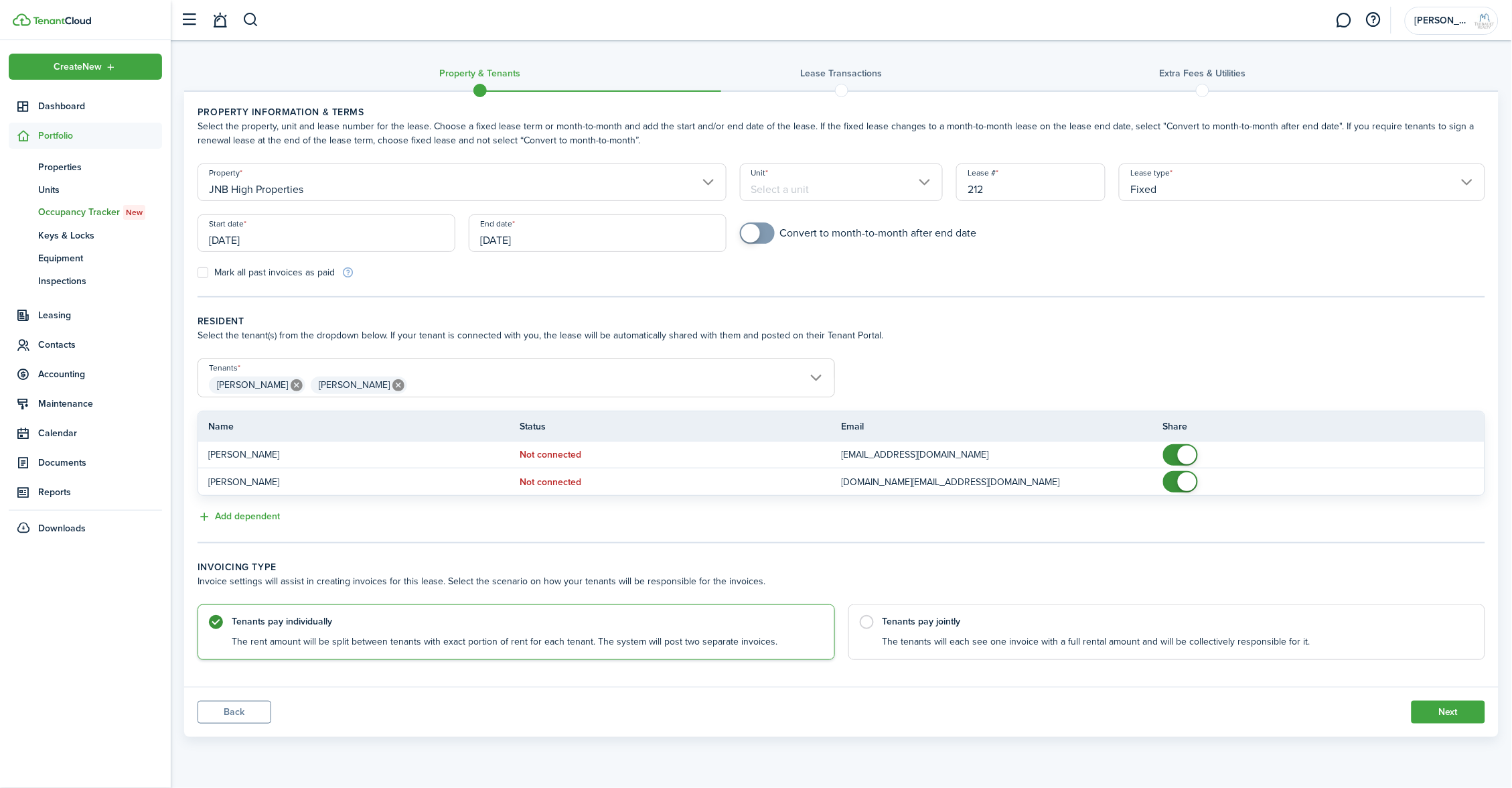
click at [863, 186] on input "Unit" at bounding box center [842, 182] width 203 height 37
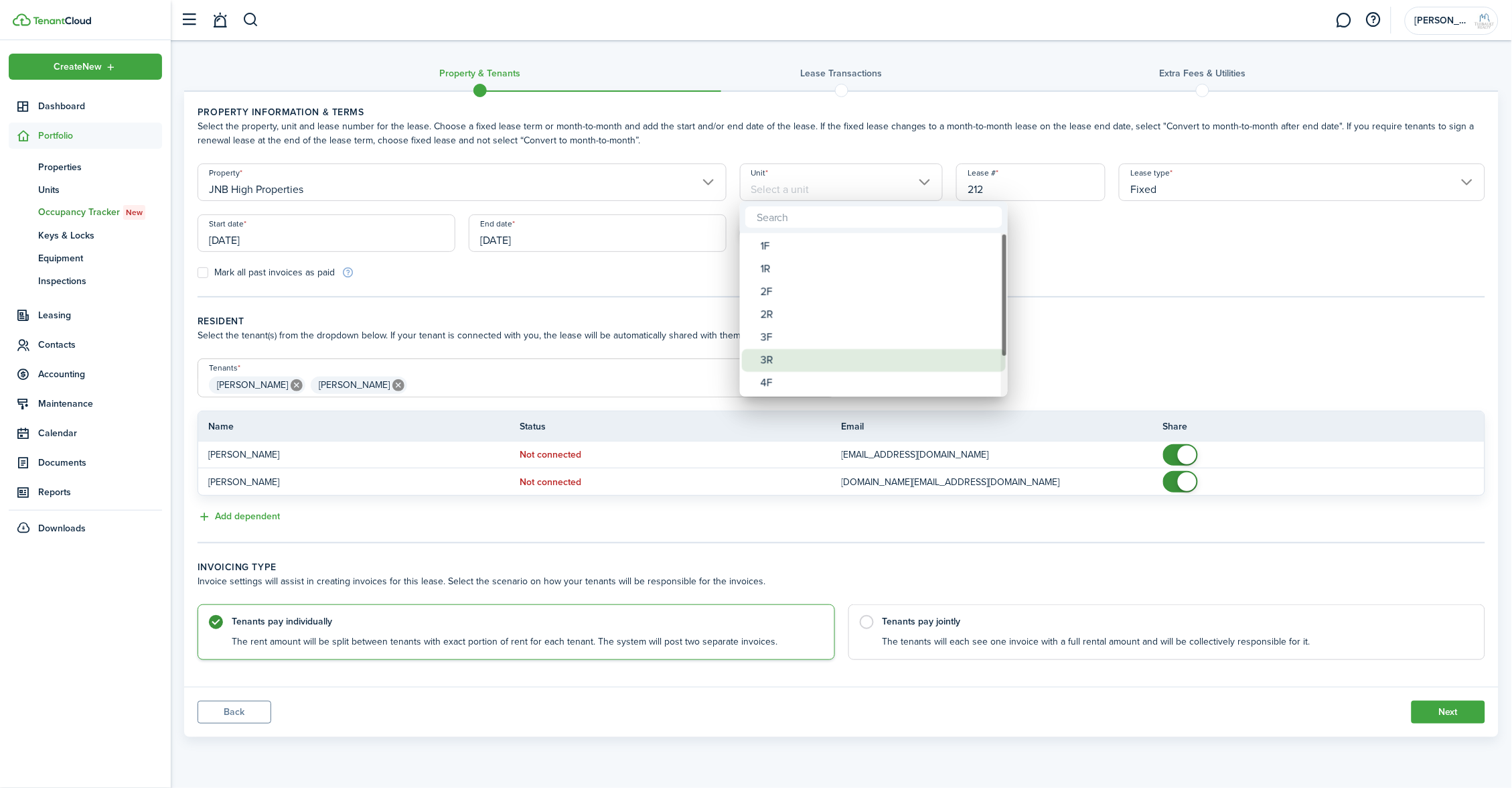
click at [756, 343] on span "Unit" at bounding box center [751, 338] width 19 height 19
type input "3F"
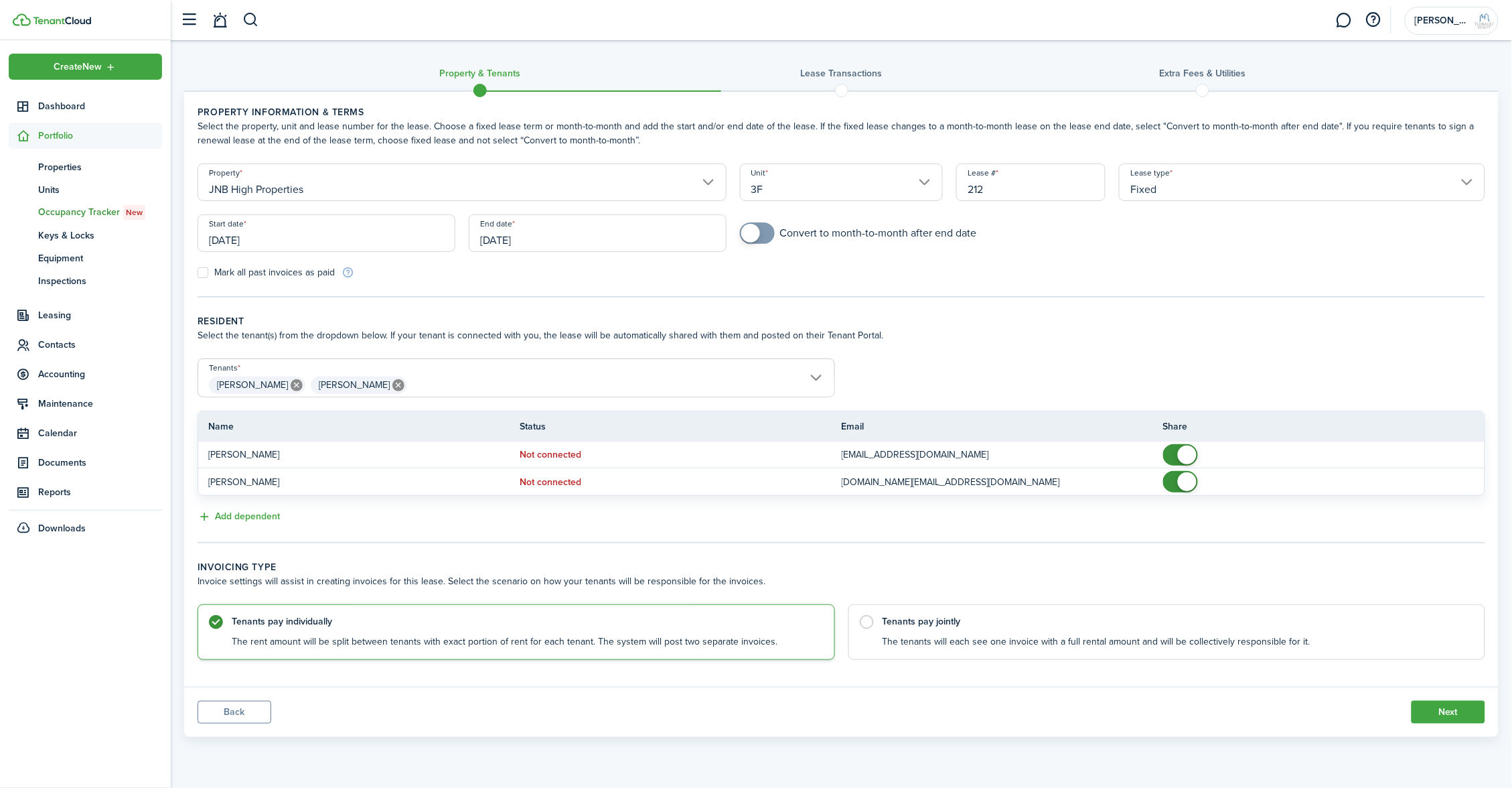
click at [327, 234] on input "[DATE]" at bounding box center [326, 233] width 258 height 37
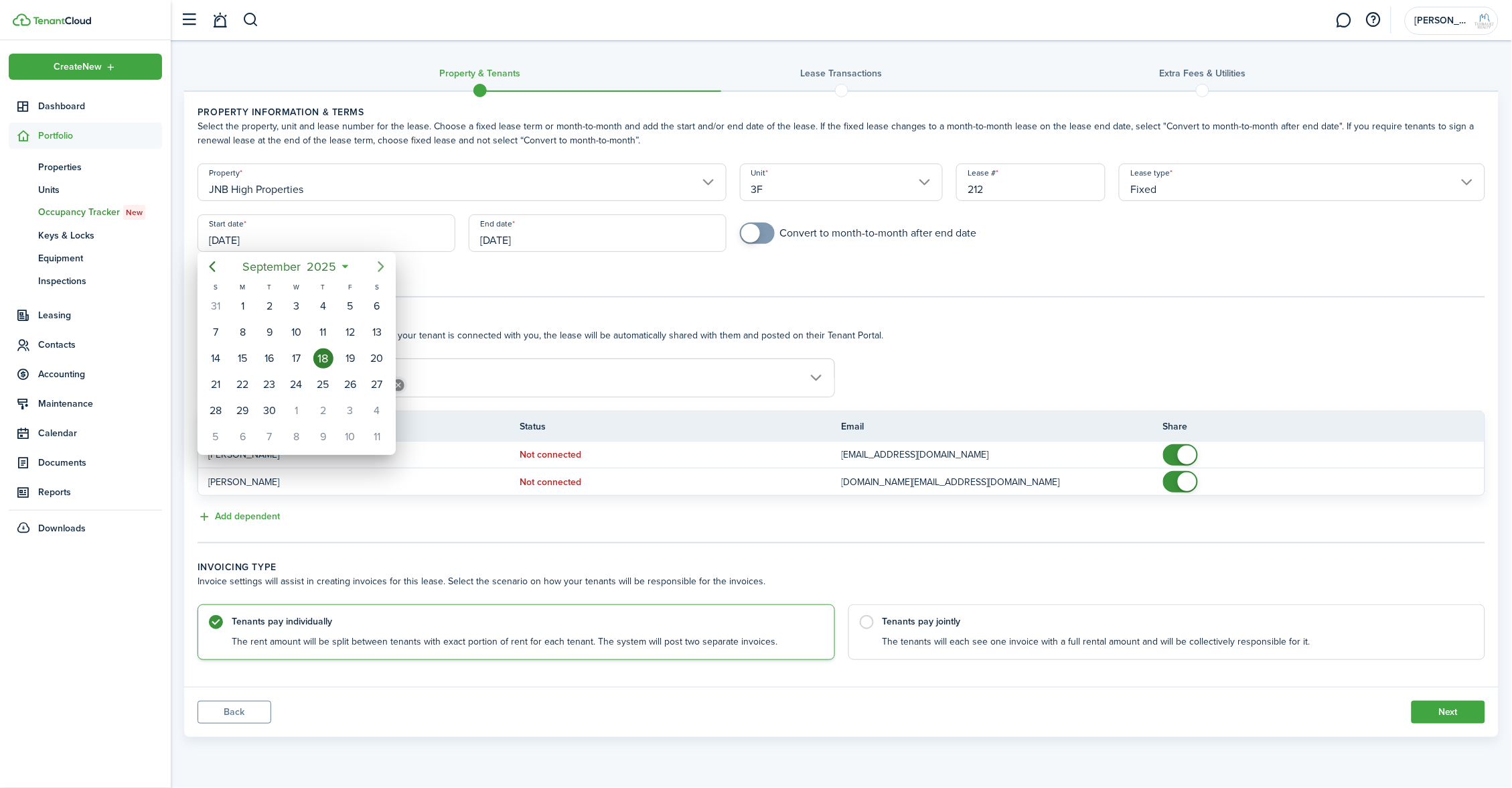
click at [384, 265] on icon "Next page" at bounding box center [381, 267] width 16 height 16
click at [297, 315] on div "1" at bounding box center [296, 306] width 20 height 20
type input "[DATE]"
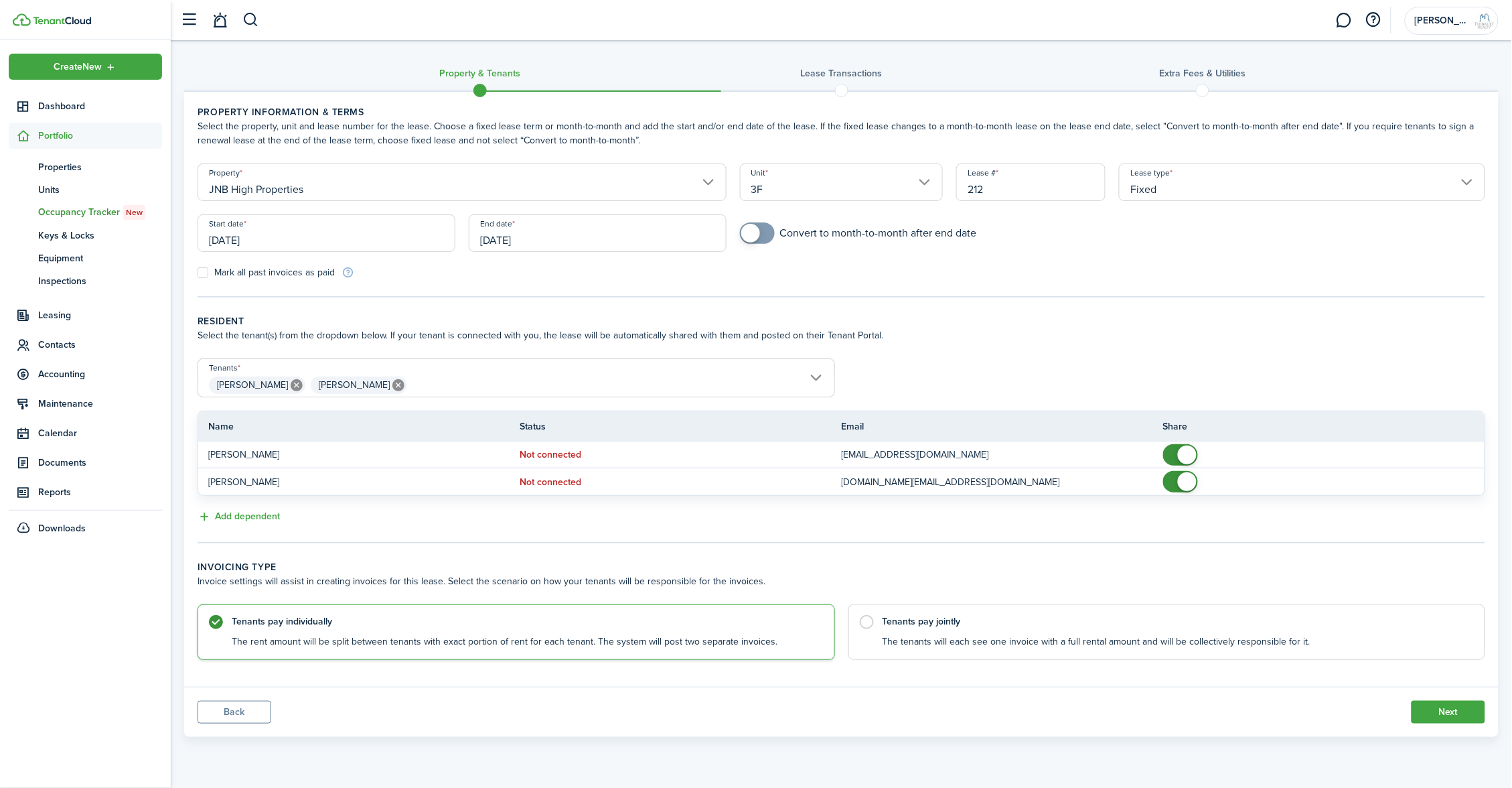
click at [604, 238] on input "[DATE]" at bounding box center [597, 233] width 258 height 37
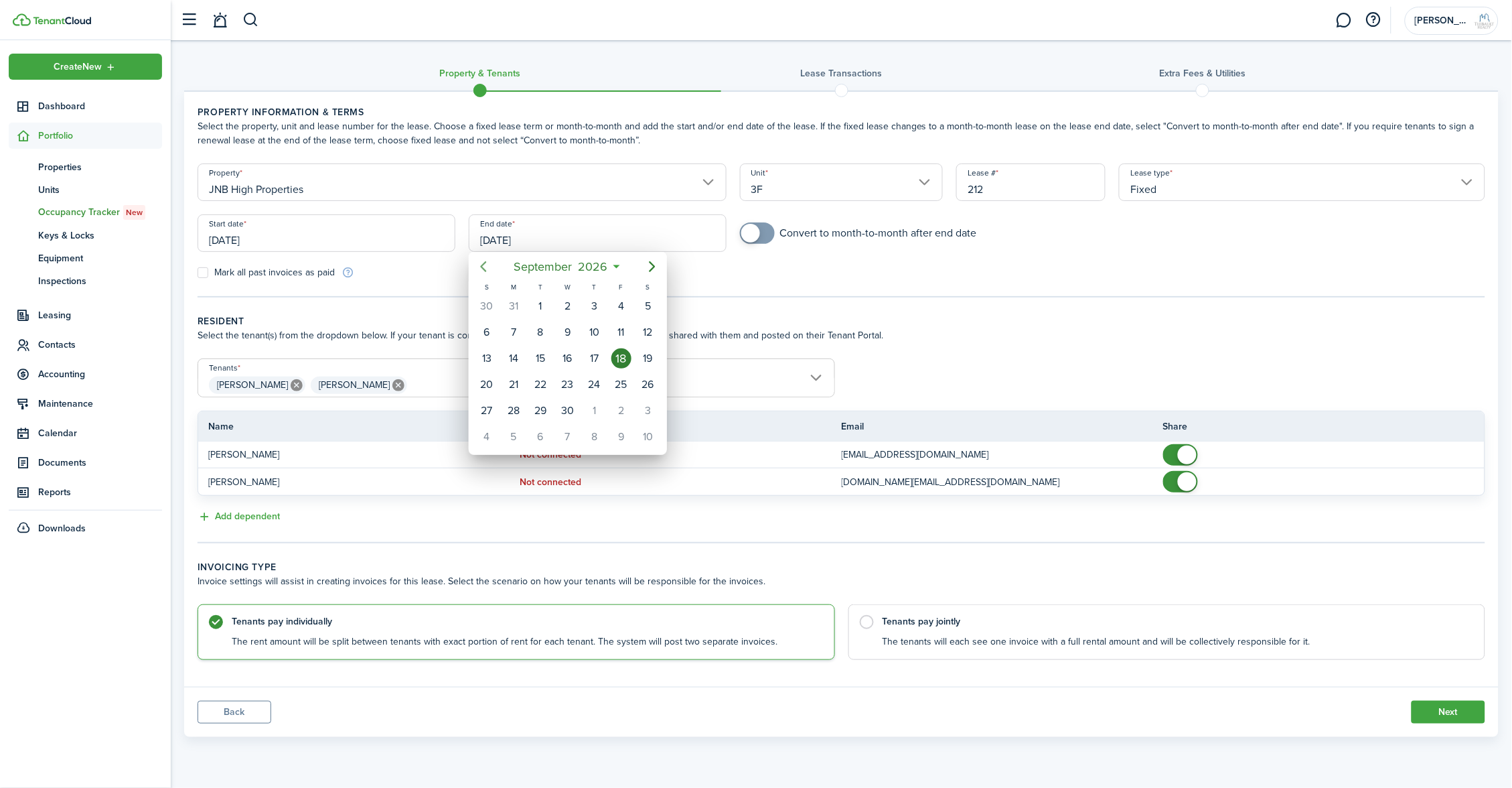
click at [492, 267] on mbsc-button "Previous page" at bounding box center [484, 267] width 27 height 27
click at [515, 434] on div "1" at bounding box center [511, 436] width 20 height 20
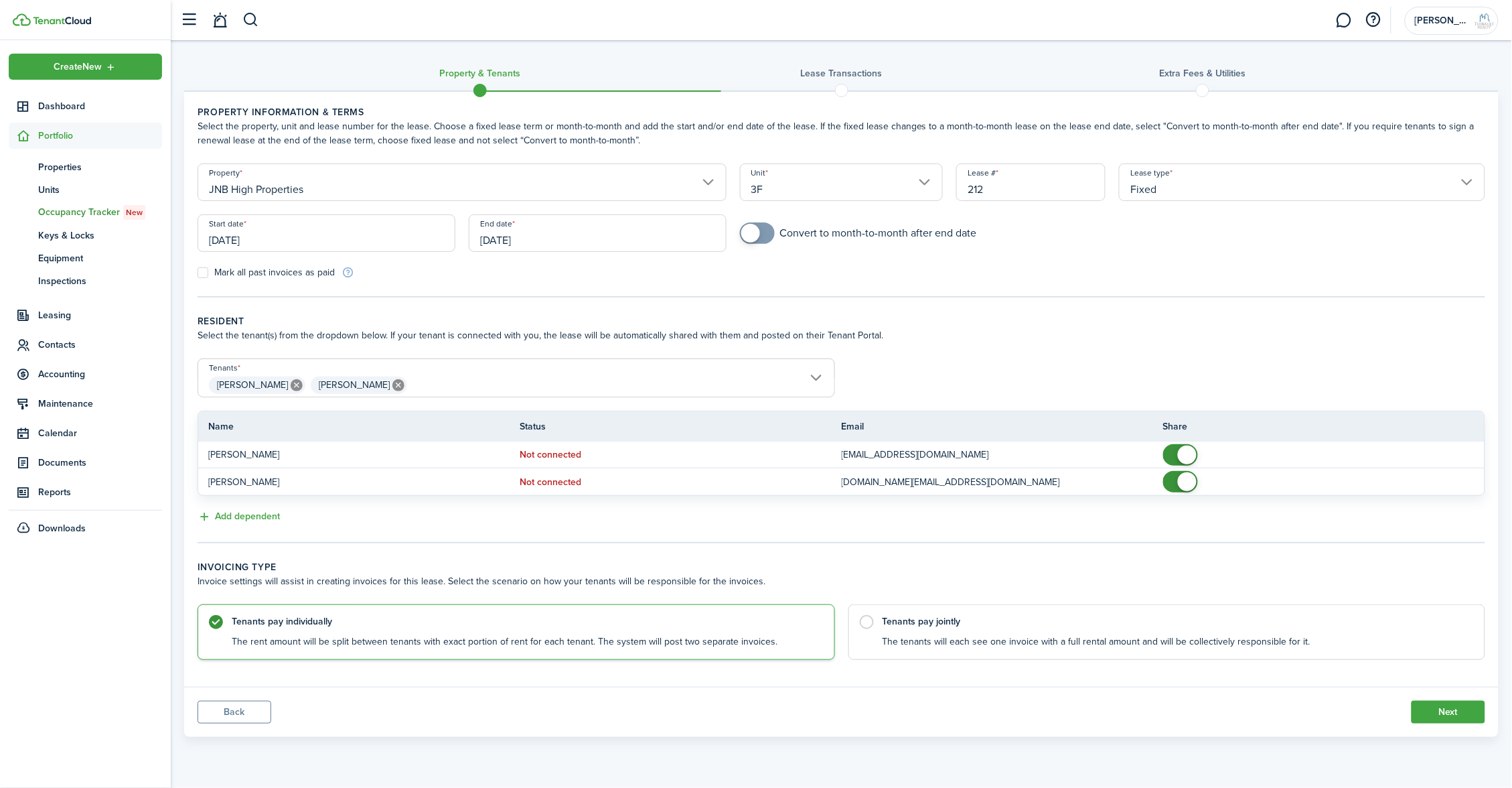
click at [871, 287] on tc-wizard-step "Property information & terms Select the property, unit and lease number for the…" at bounding box center [842, 201] width 1288 height 192
click at [514, 233] on input "[DATE]" at bounding box center [597, 233] width 258 height 37
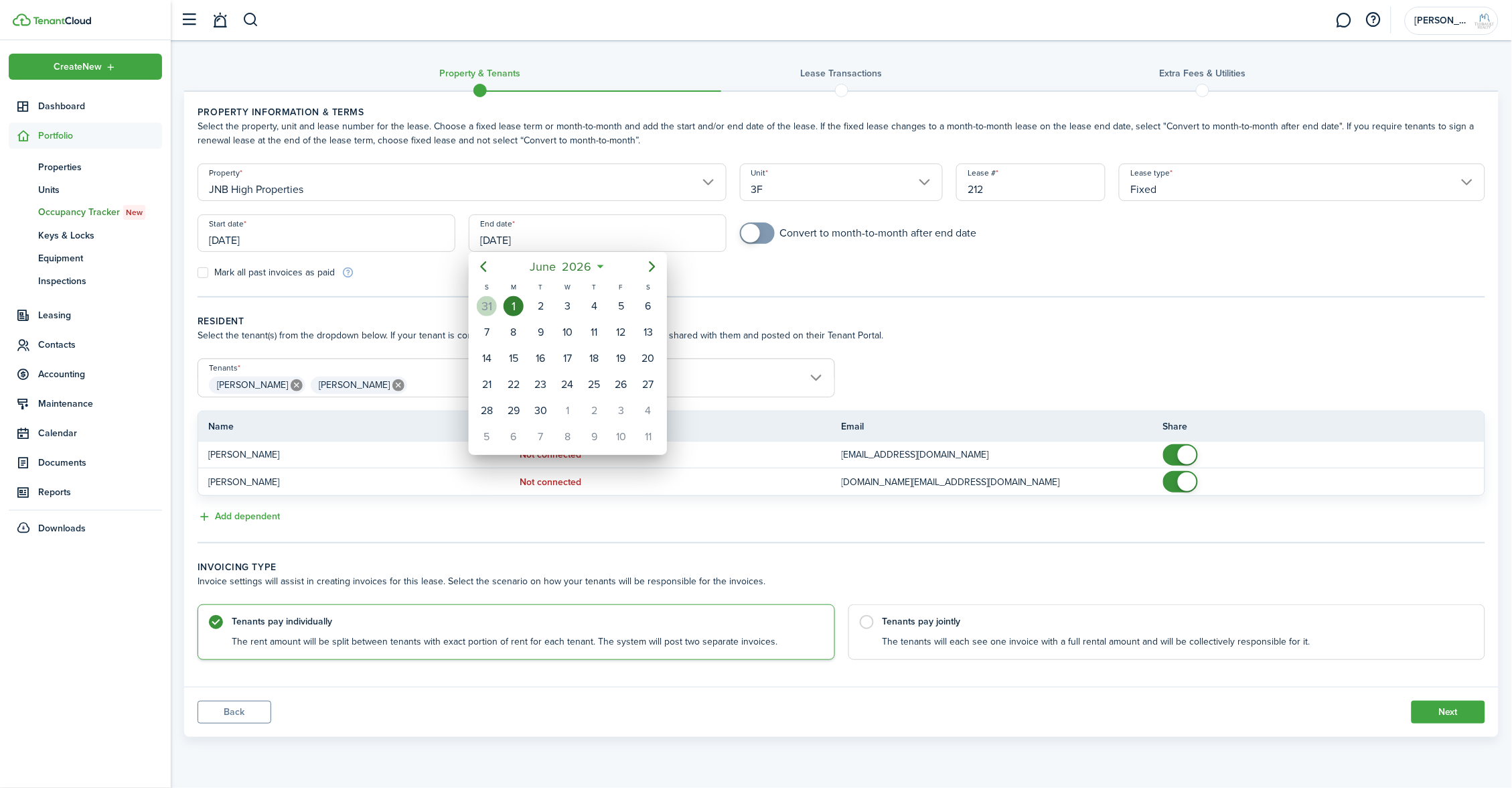
click at [485, 296] on div "31" at bounding box center [486, 306] width 20 height 20
type input "[DATE]"
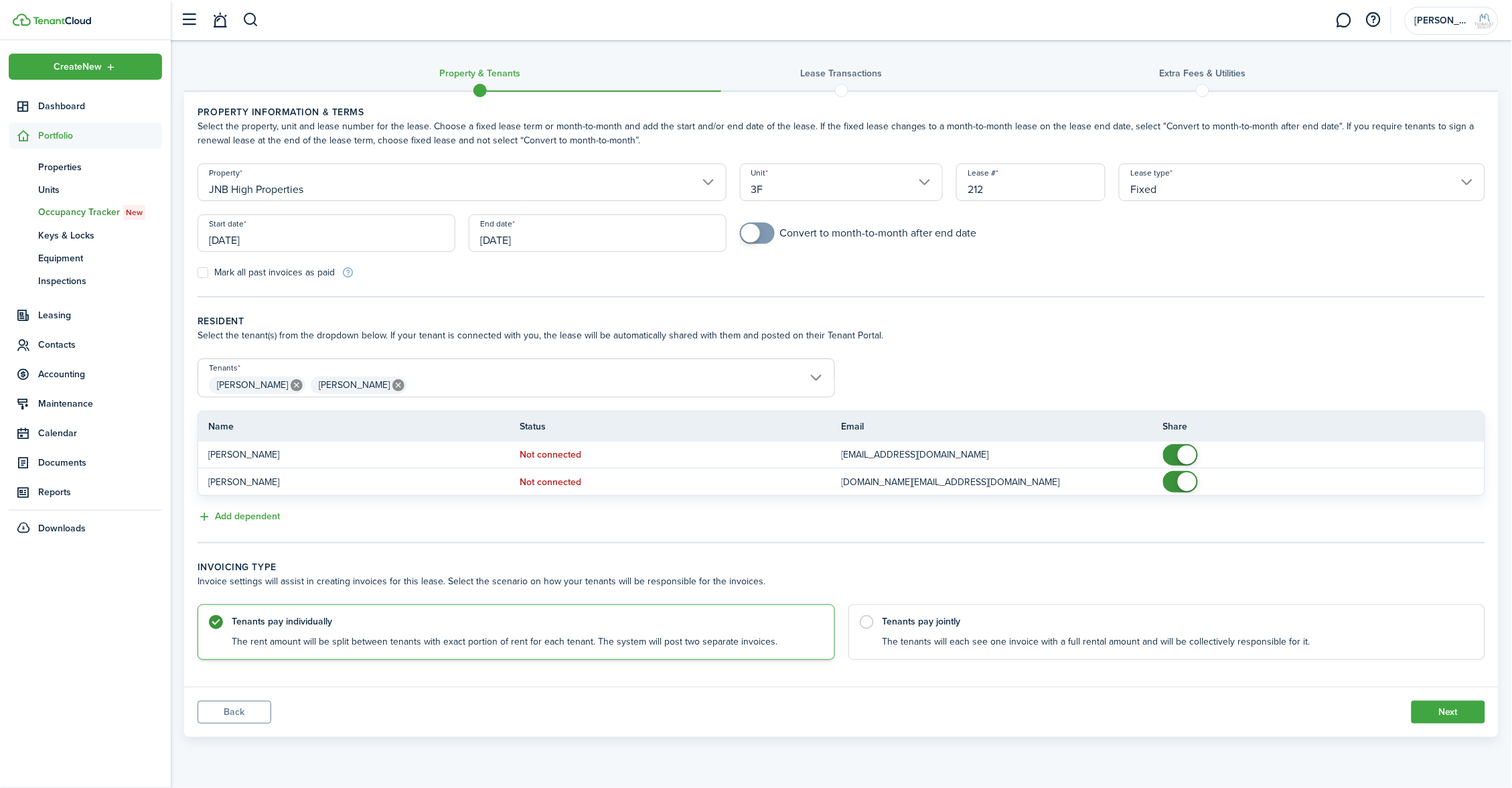
click at [739, 288] on tc-wizard-step "Property information & terms Select the property, unit and lease number for the…" at bounding box center [842, 201] width 1288 height 192
click at [909, 632] on control-radio-card-description "The tenants will each see one invoice with a full rental amount and will be col…" at bounding box center [1177, 638] width 589 height 14
radio input "false"
radio input "true"
click at [1438, 704] on button "Next" at bounding box center [1448, 712] width 74 height 23
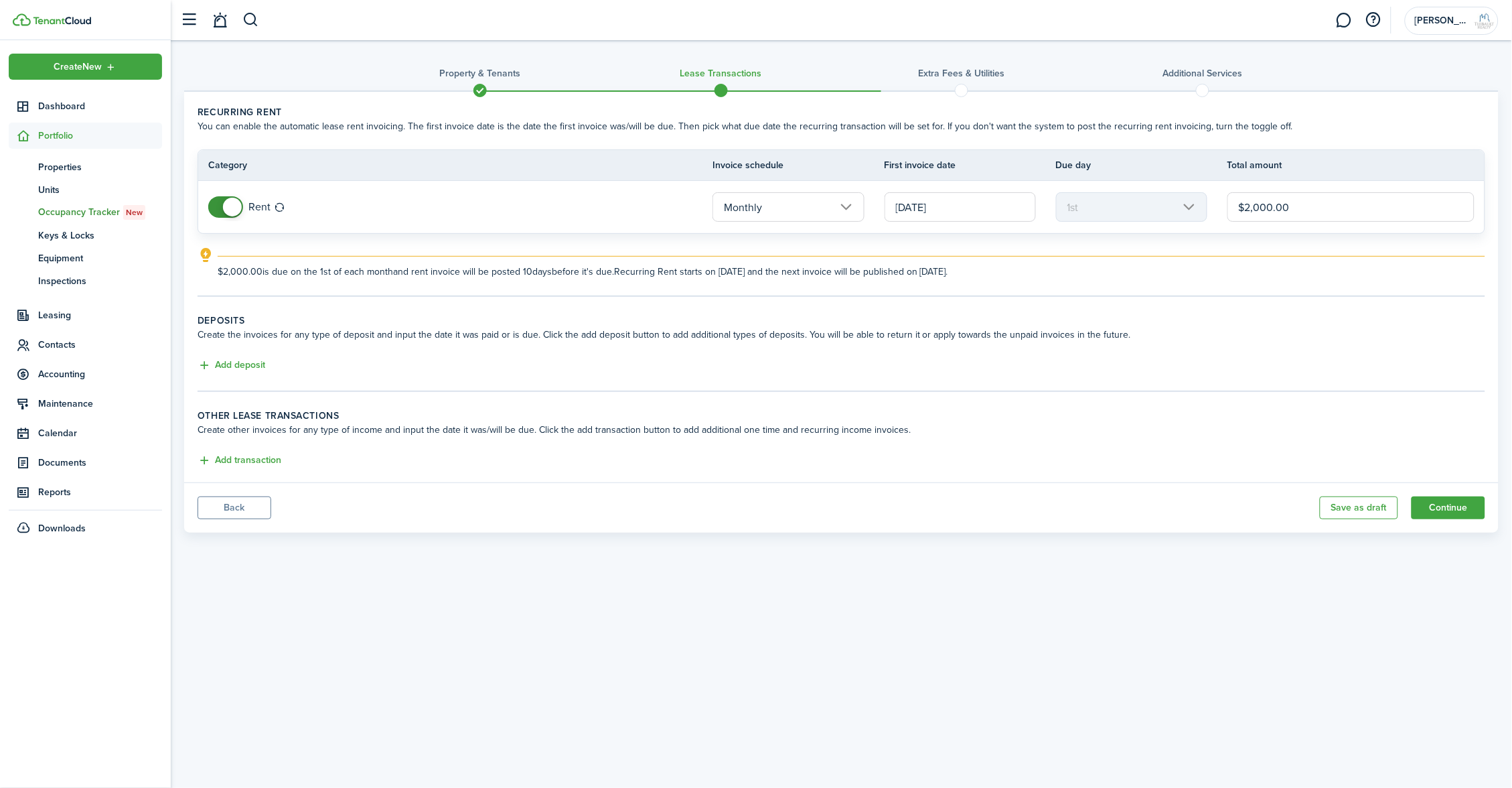
click at [1261, 206] on input "$2,000.00" at bounding box center [1351, 207] width 247 height 29
type input "$1,650.00"
click at [1395, 327] on wizard-step-header-description "Create the invoices for any type of deposit and input the date it was paid or i…" at bounding box center [842, 334] width 1288 height 14
click at [246, 357] on button "Add deposit" at bounding box center [231, 365] width 68 height 15
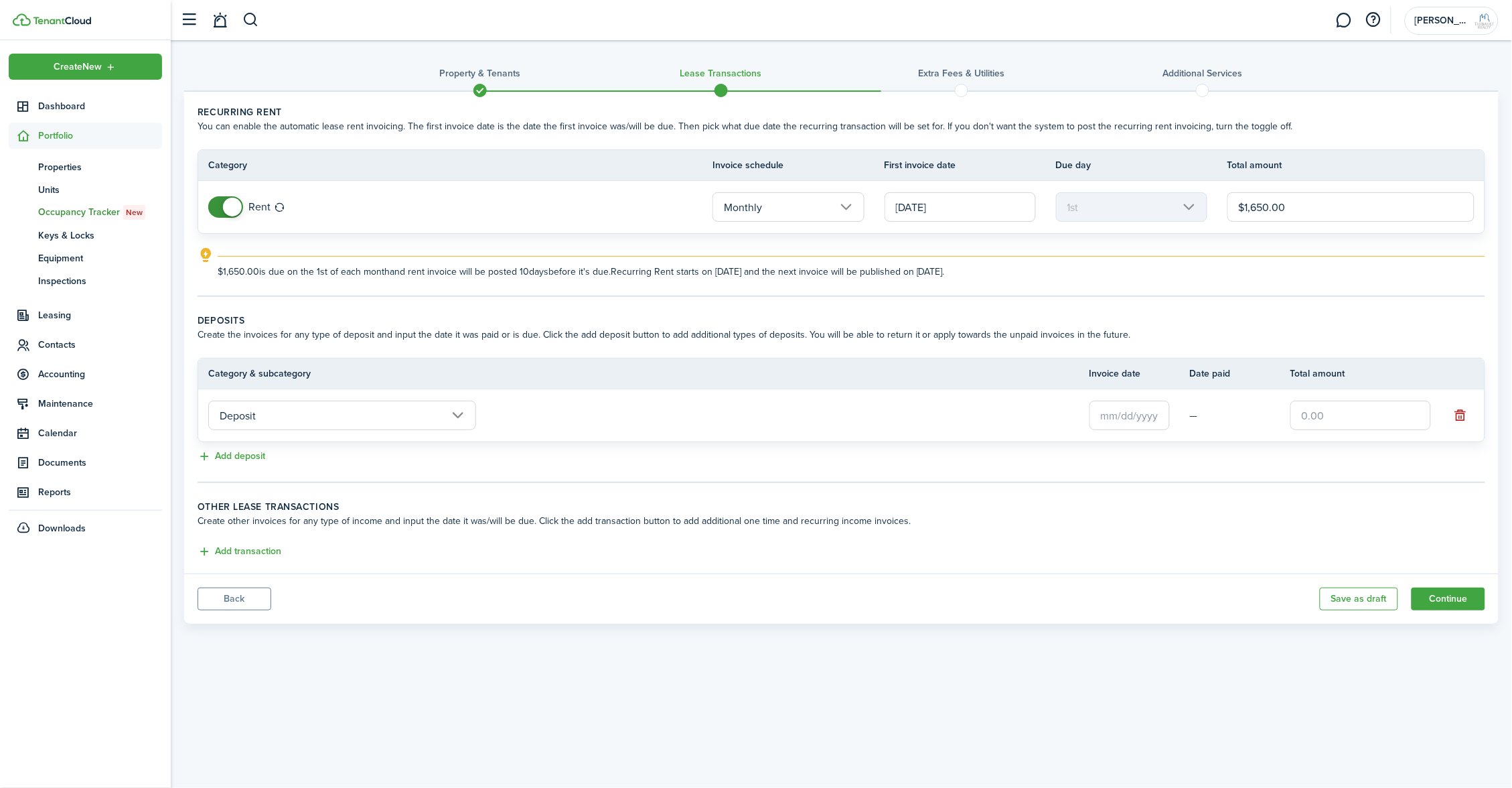
click at [268, 404] on input "Deposit" at bounding box center [341, 415] width 268 height 29
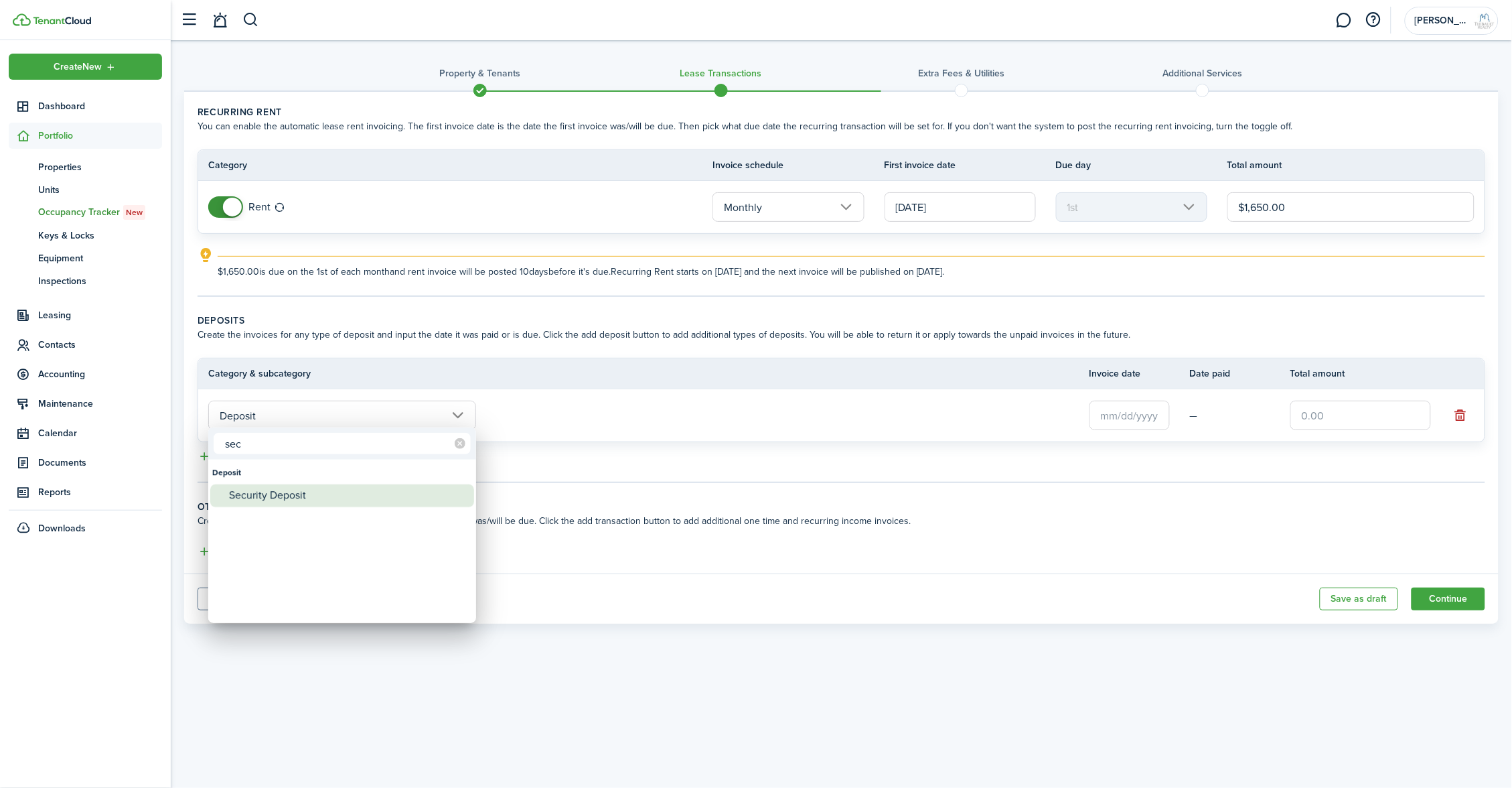
type input "sec"
click at [294, 488] on div "Security Deposit" at bounding box center [347, 496] width 237 height 23
type input "Deposit / Security Deposit"
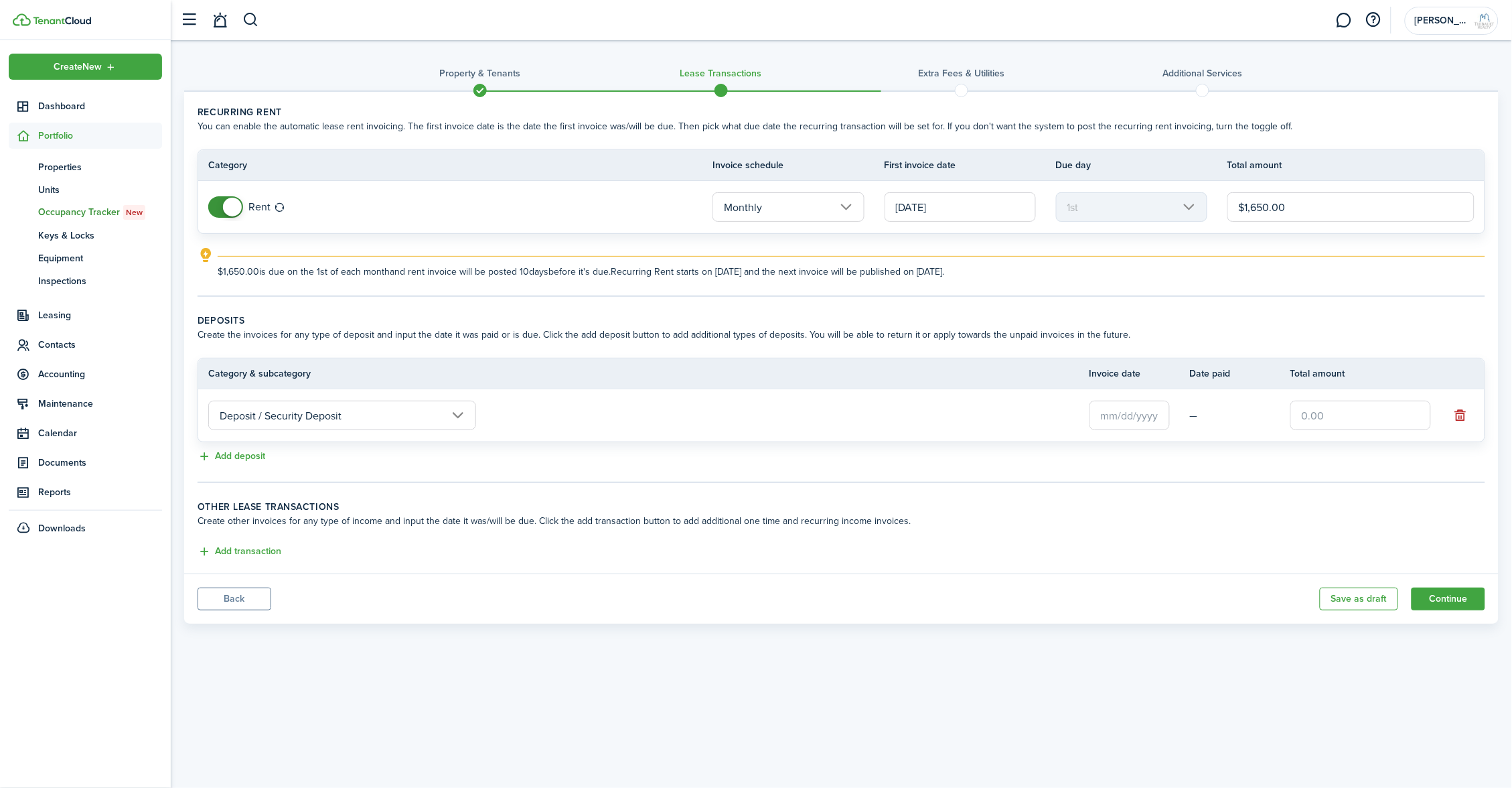
click at [1148, 410] on input "text" at bounding box center [1129, 415] width 80 height 29
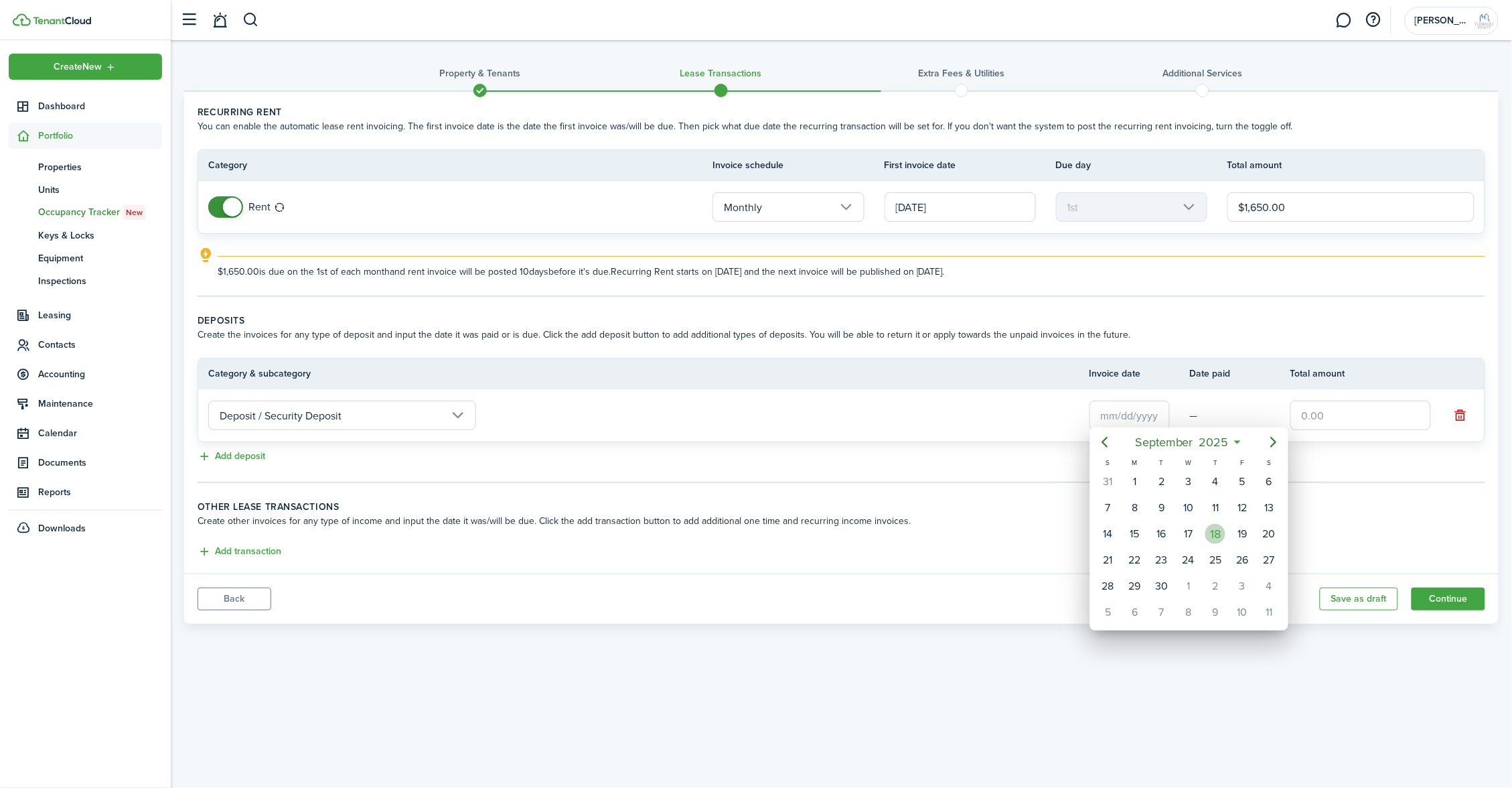
click at [1213, 535] on div "18" at bounding box center [1215, 533] width 20 height 20
type input "[DATE]"
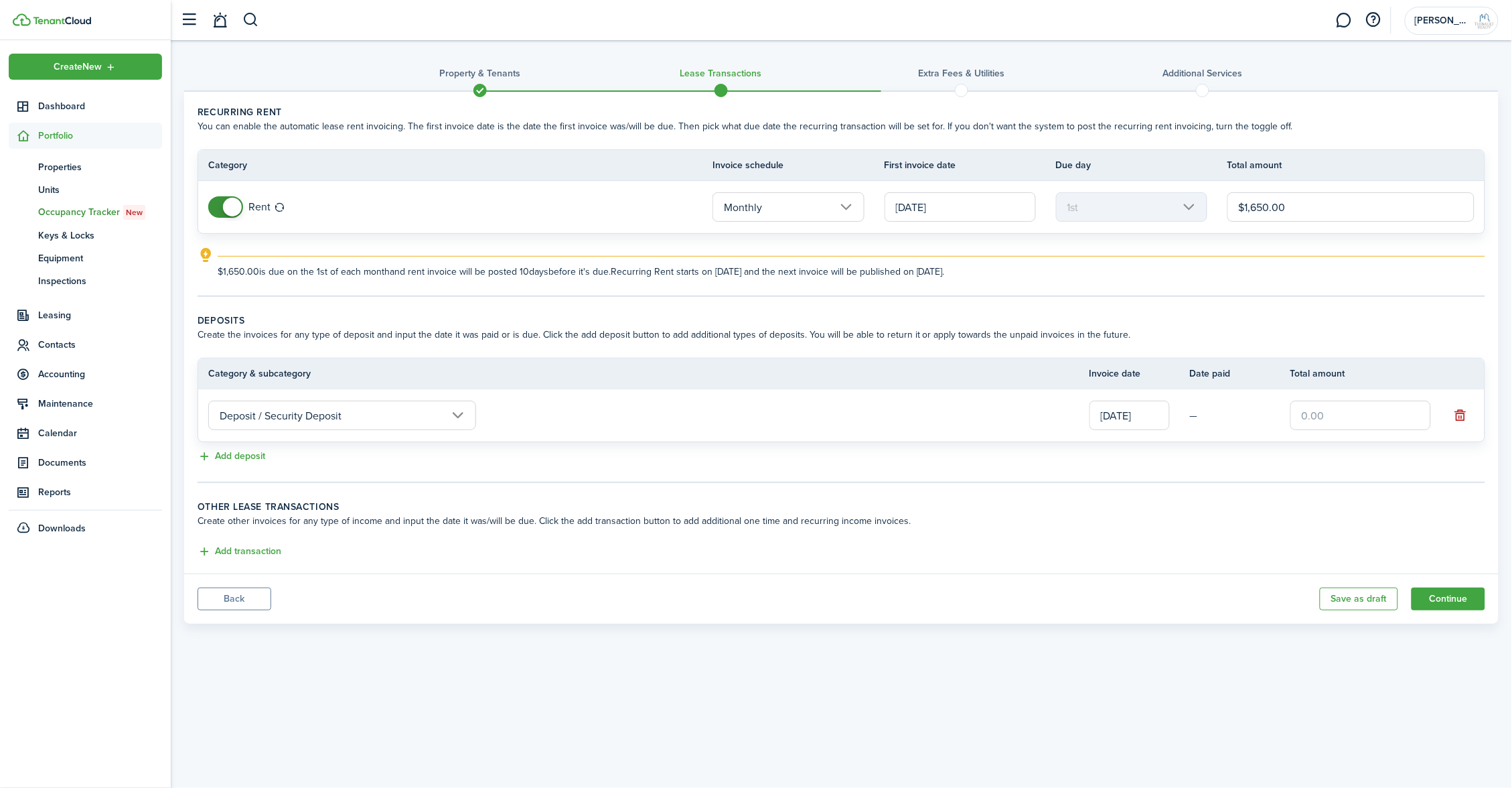
click at [1336, 416] on input "text" at bounding box center [1360, 415] width 141 height 29
type input "$1,650.00"
click at [251, 544] on button "Add transaction" at bounding box center [239, 551] width 83 height 15
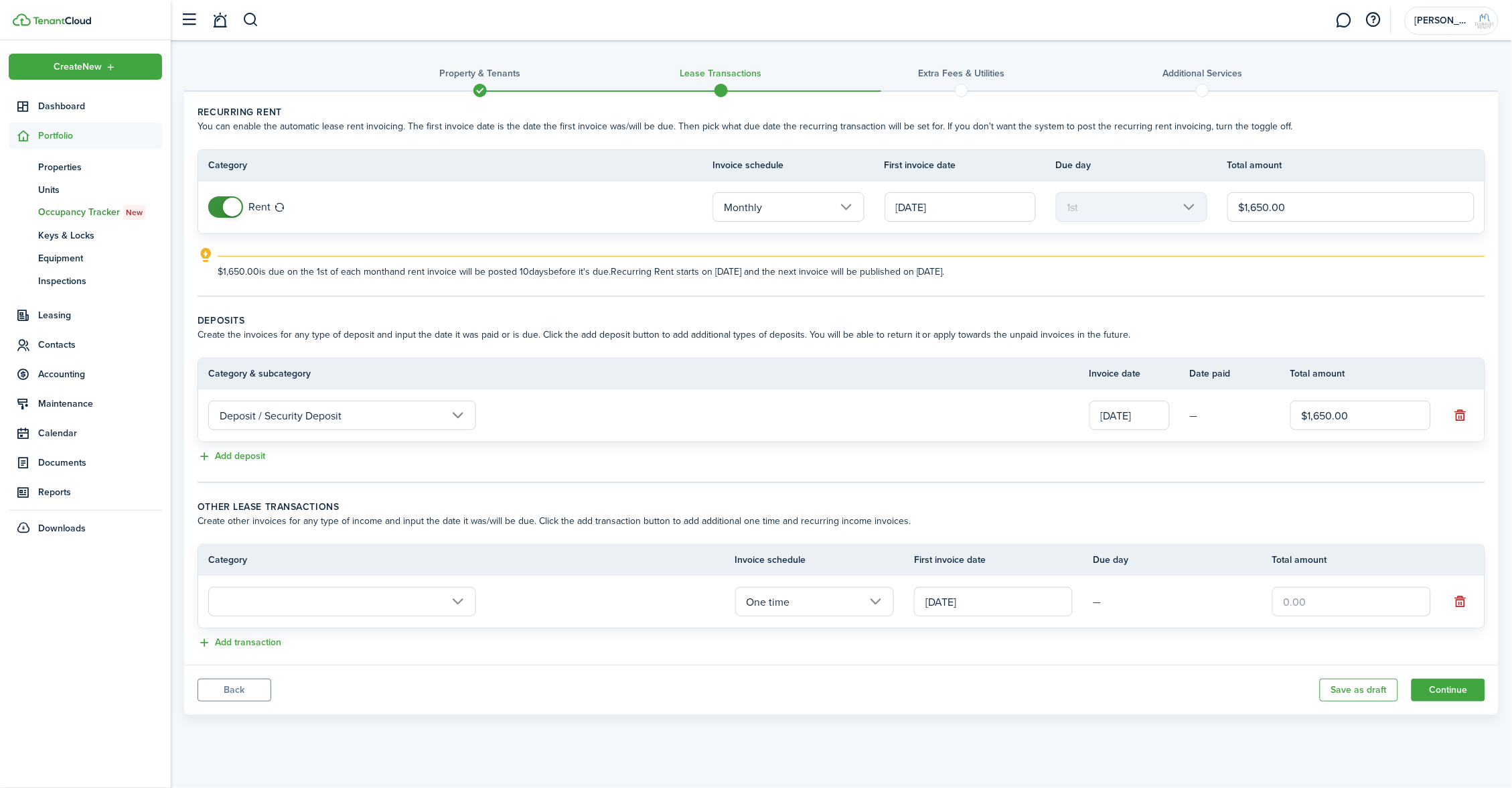
click at [394, 595] on input "text" at bounding box center [341, 601] width 268 height 29
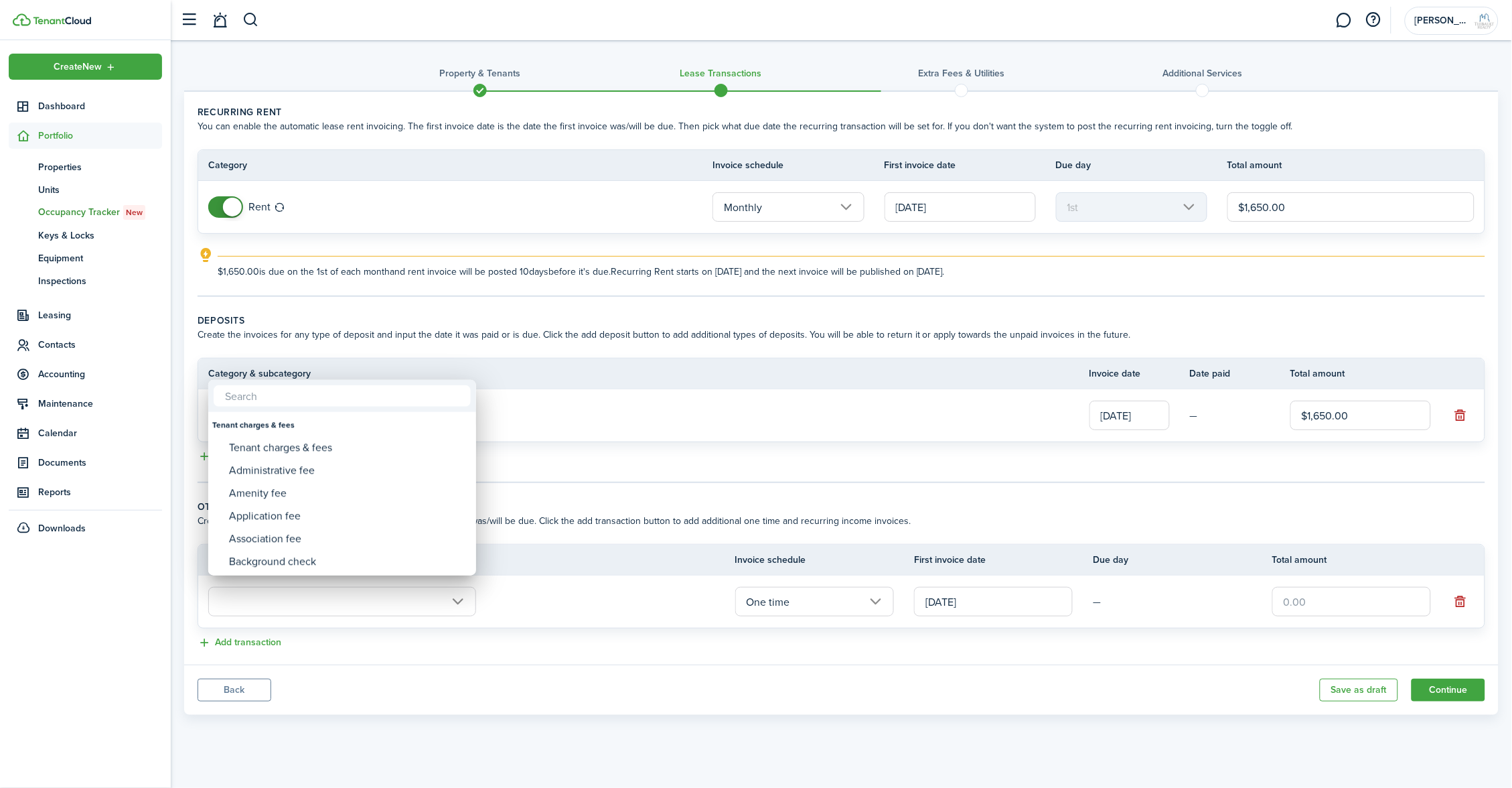
click at [394, 595] on div at bounding box center [756, 394] width 1726 height 1002
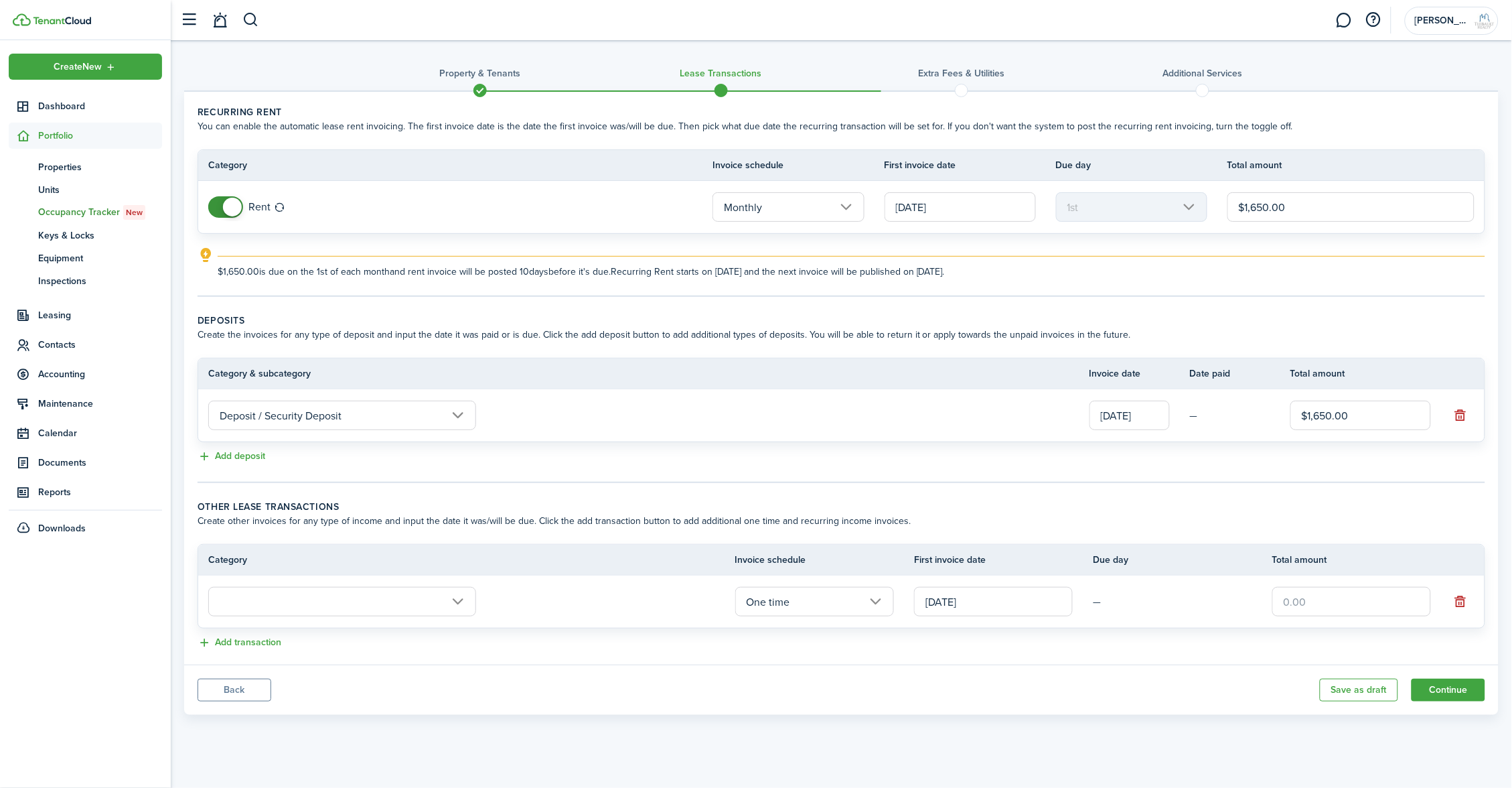
click at [842, 500] on wizard-step-header-title "Other lease transactions" at bounding box center [842, 507] width 1288 height 14
click at [1463, 597] on button "button" at bounding box center [1460, 601] width 19 height 19
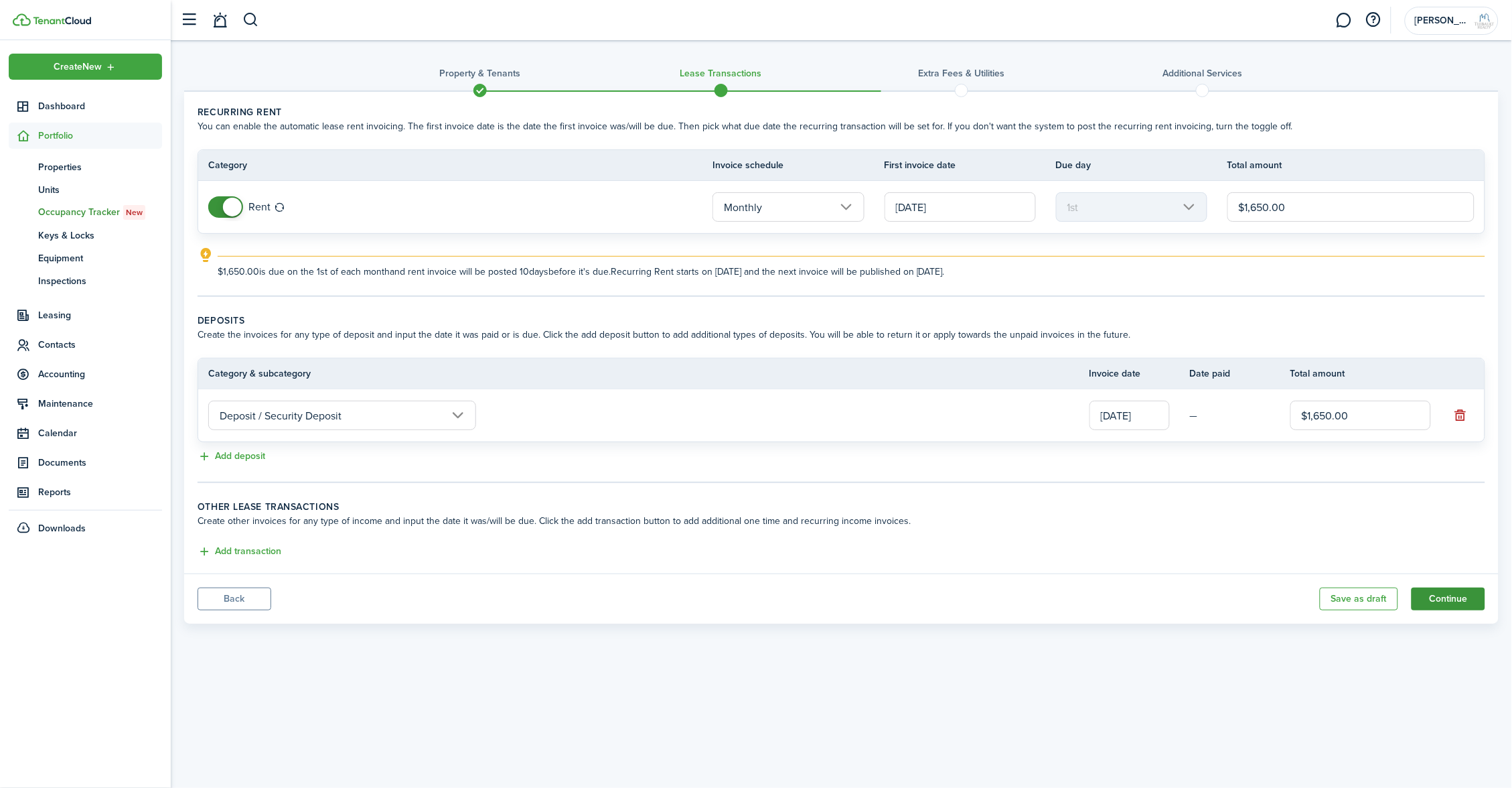
click at [1456, 588] on button "Continue" at bounding box center [1448, 599] width 74 height 23
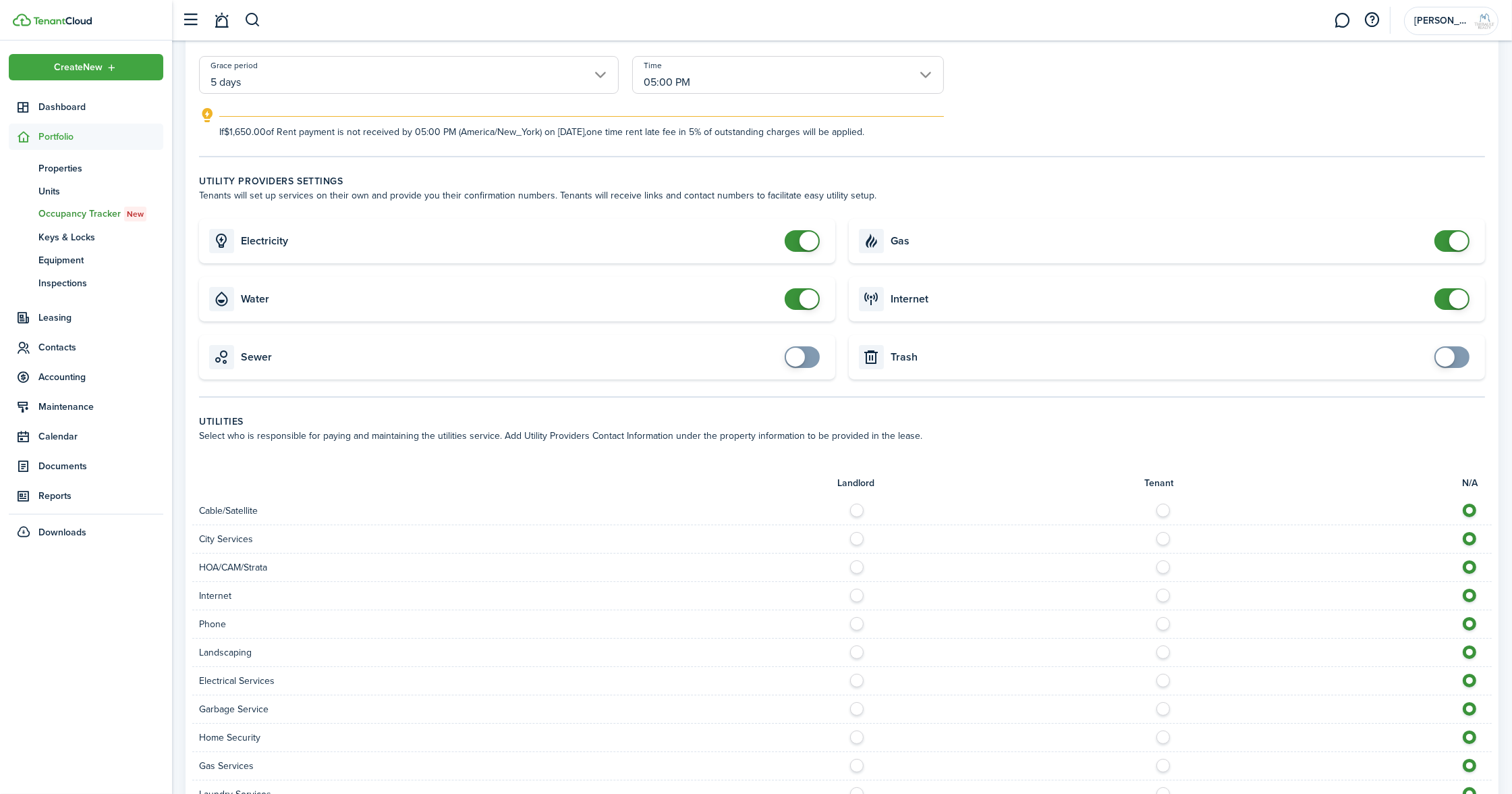
scroll to position [571, 0]
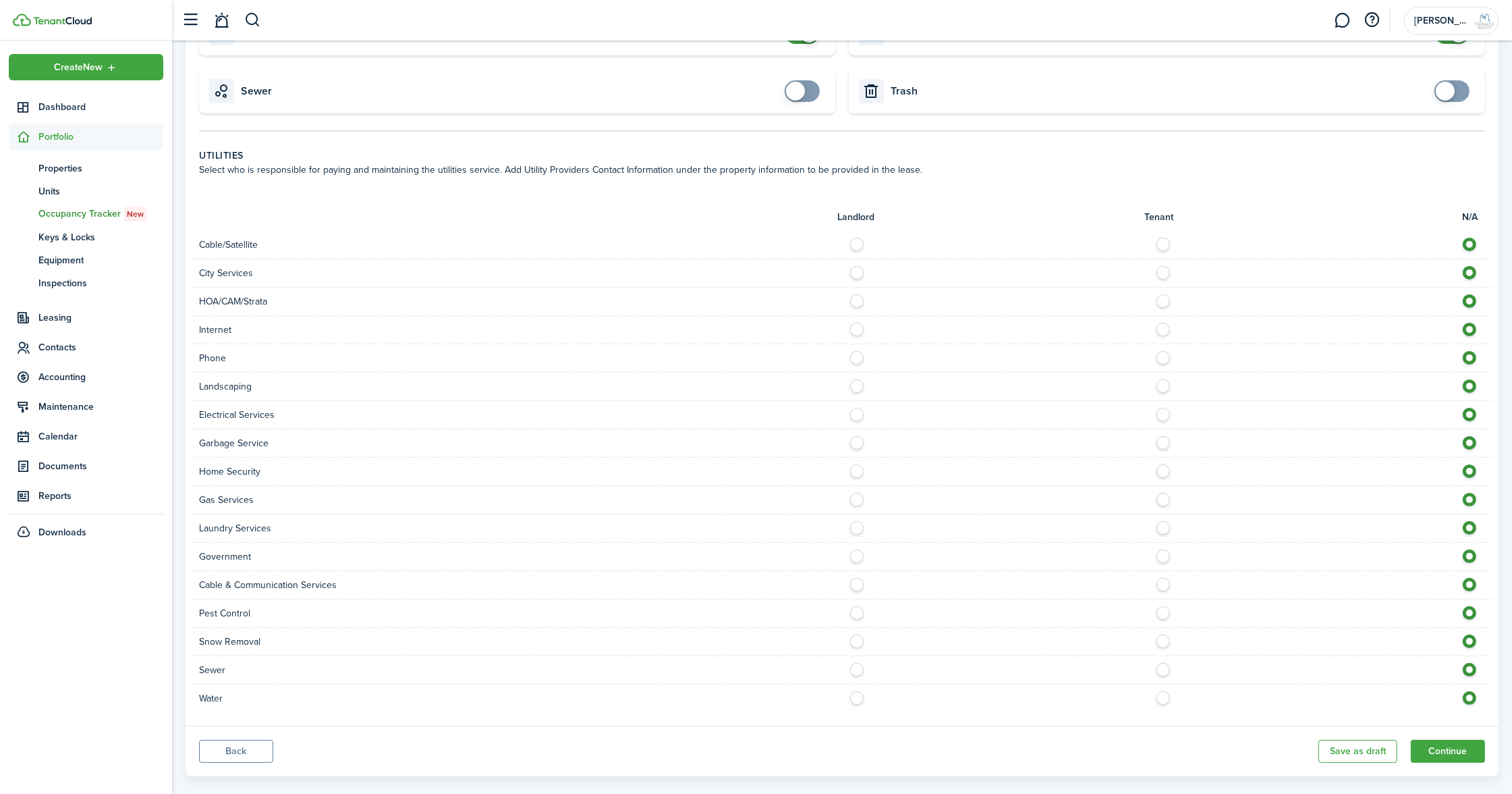
click at [1162, 238] on label at bounding box center [1167, 241] width 24 height 6
radio input "true"
click at [1164, 323] on label at bounding box center [1167, 326] width 24 height 6
radio input "true"
click at [1159, 351] on label at bounding box center [1167, 355] width 24 height 6
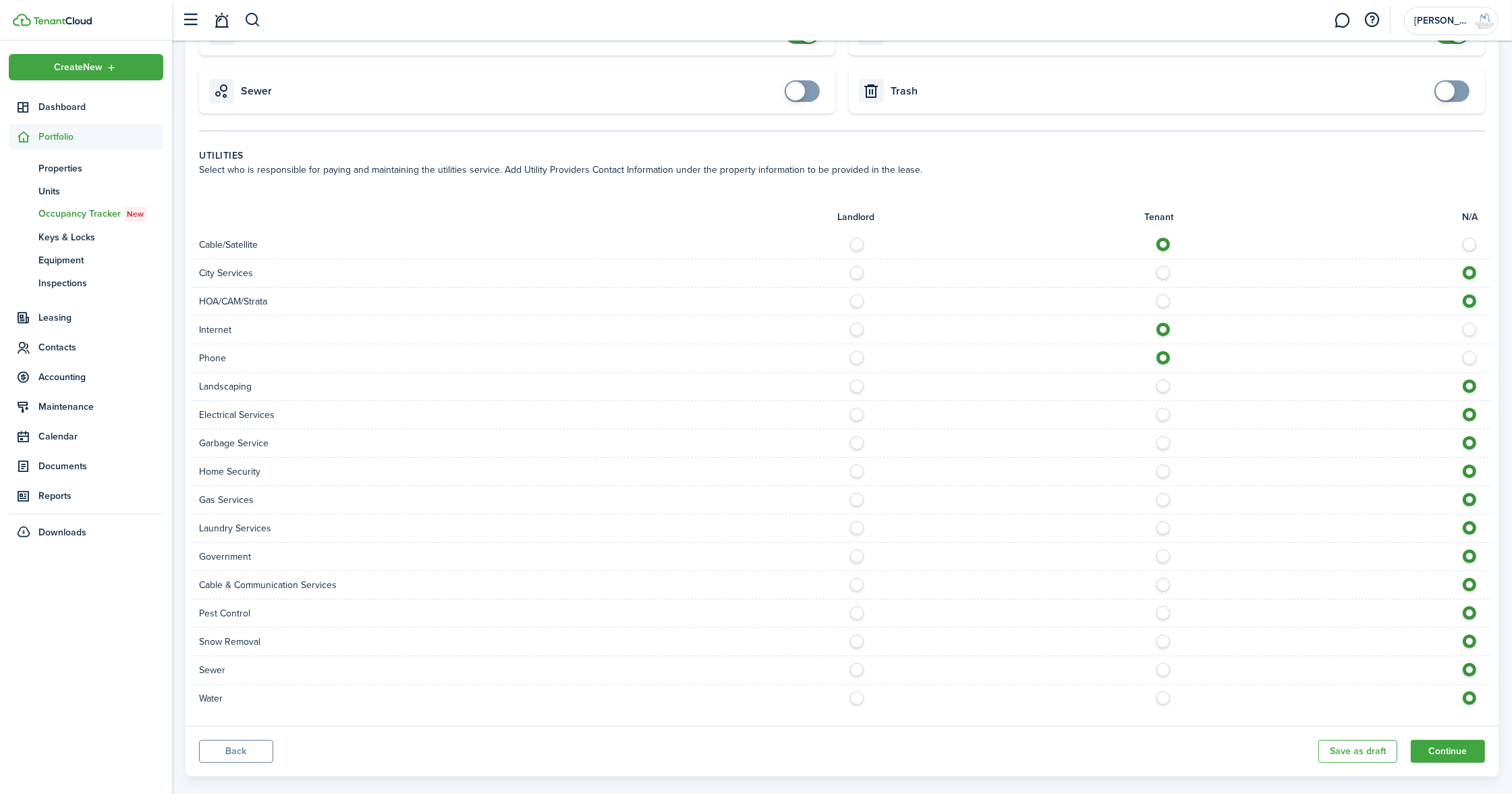
click at [1470, 351] on label at bounding box center [1474, 355] width 24 height 6
radio input "false"
radio input "true"
click at [857, 379] on label at bounding box center [861, 383] width 24 height 6
radio input "true"
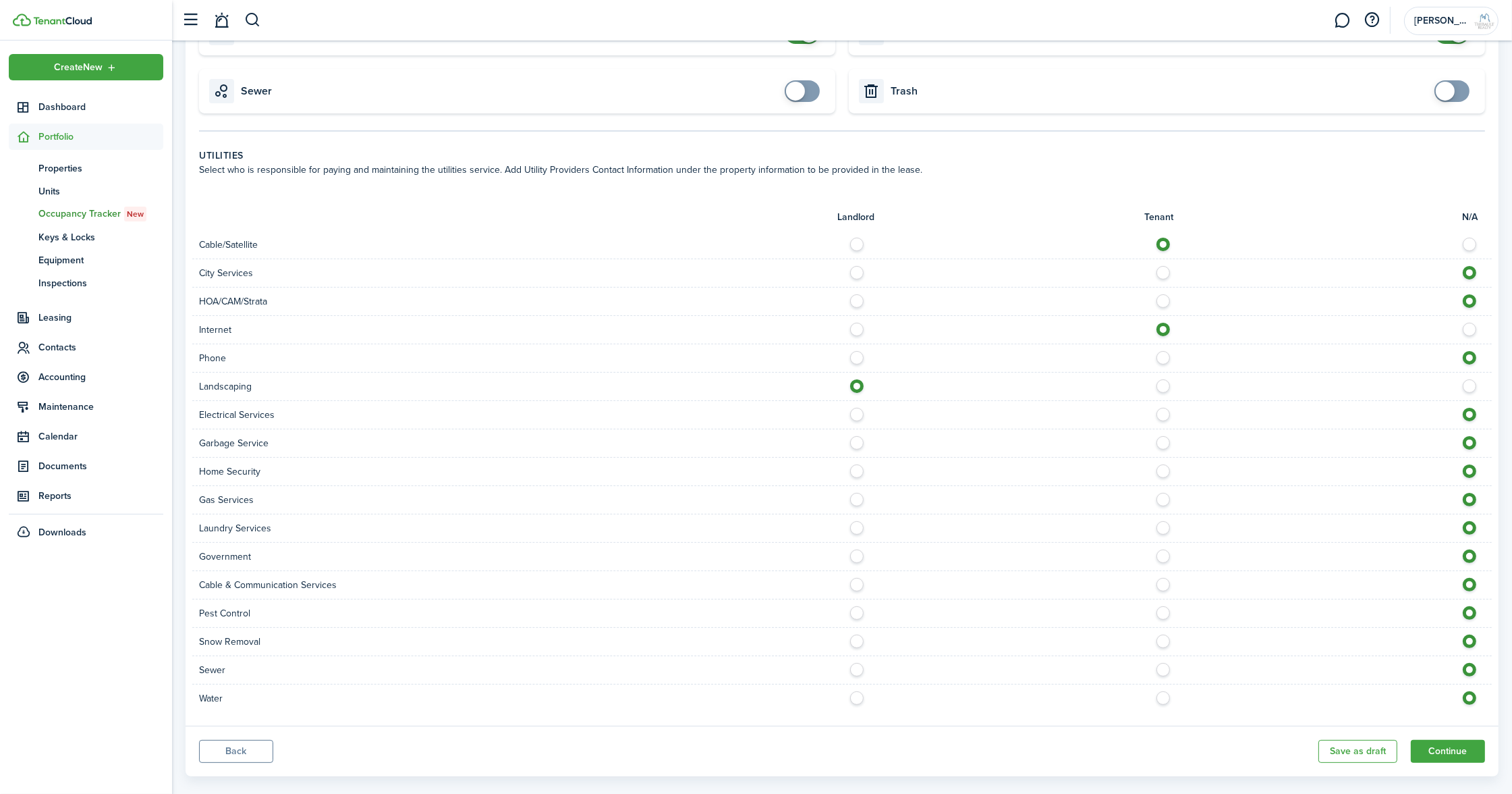
click at [1163, 407] on label at bounding box center [1167, 411] width 24 height 6
radio input "true"
click at [859, 436] on label at bounding box center [861, 439] width 24 height 6
radio input "true"
click at [1159, 493] on label at bounding box center [1167, 496] width 24 height 6
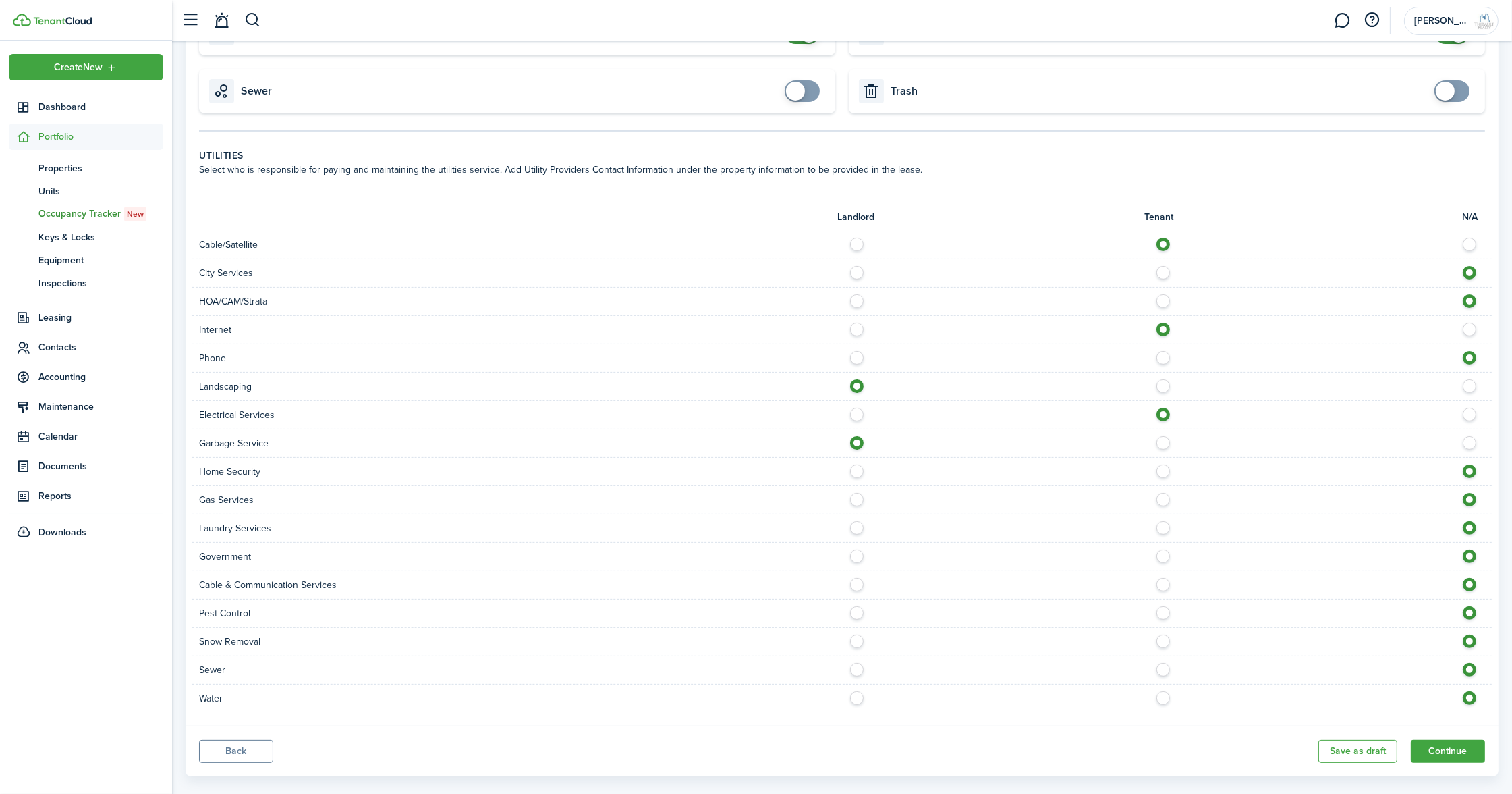
radio input "true"
click at [1160, 521] on label at bounding box center [1167, 524] width 24 height 6
radio input "true"
click at [1164, 578] on label at bounding box center [1167, 581] width 24 height 6
radio input "true"
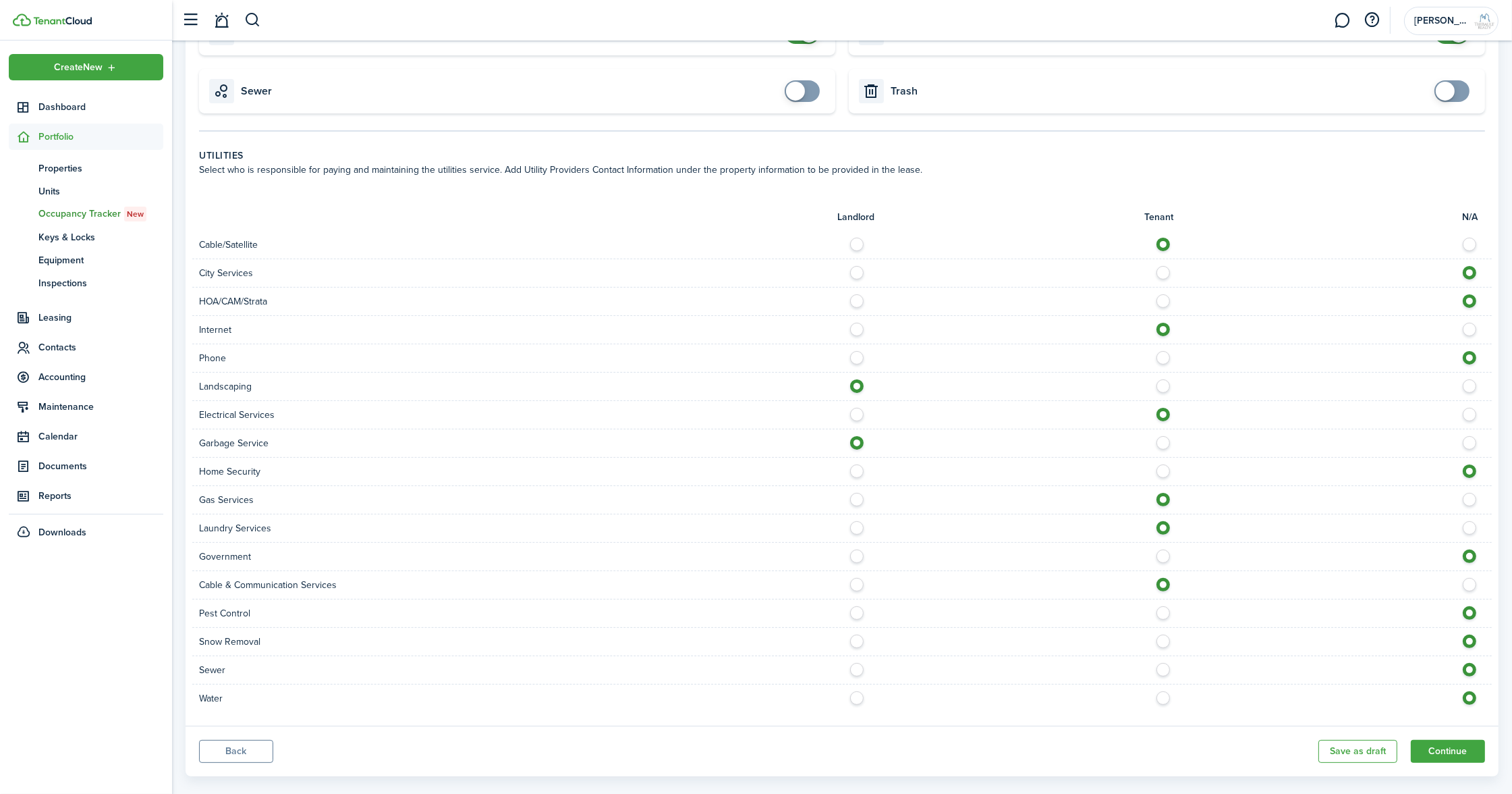
click at [862, 606] on div at bounding box center [1166, 613] width 650 height 14
click at [856, 606] on label at bounding box center [861, 609] width 24 height 6
radio input "true"
click at [861, 635] on label at bounding box center [861, 638] width 24 height 6
radio input "true"
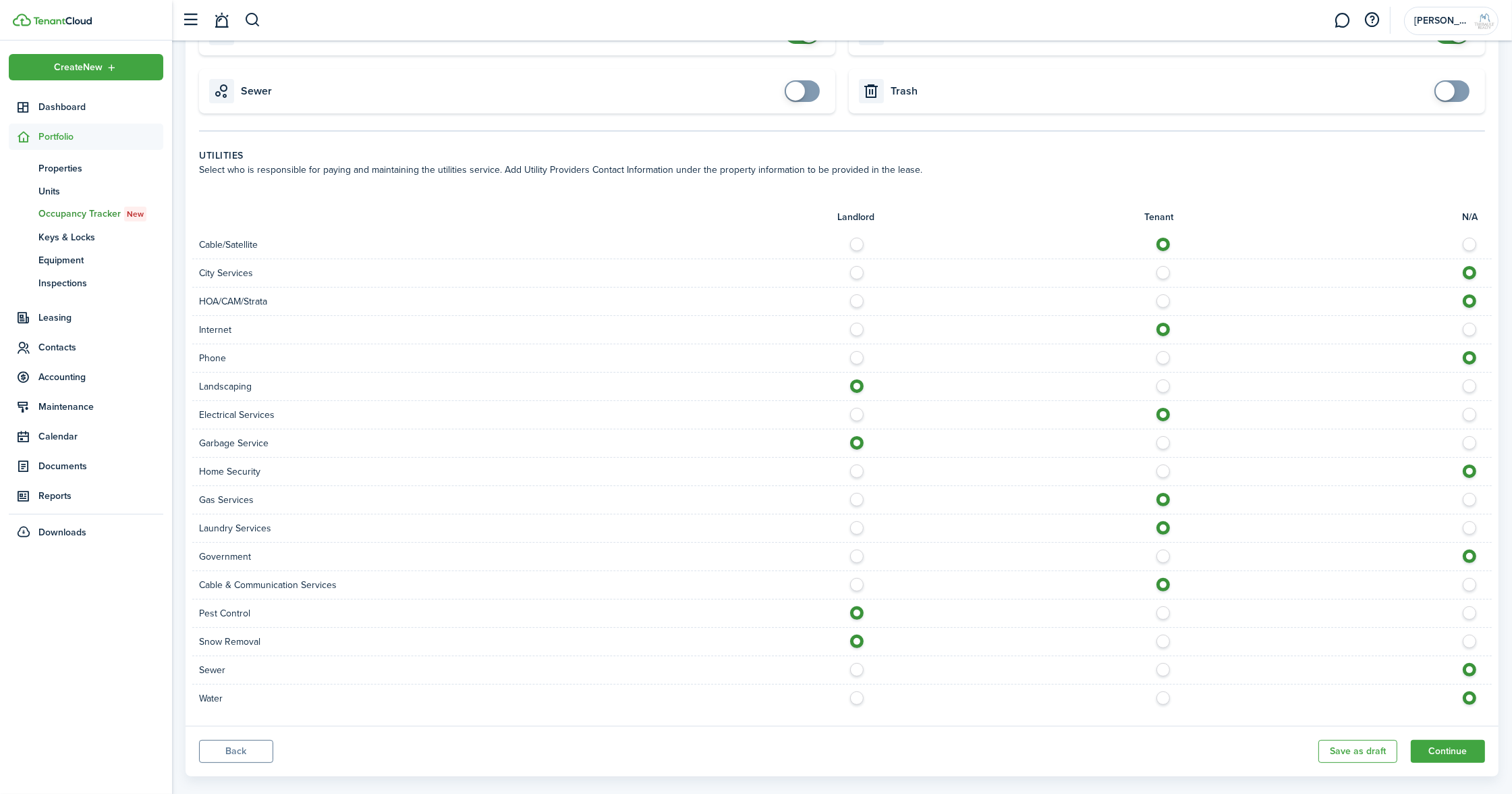
click at [858, 663] on label at bounding box center [861, 666] width 24 height 6
radio input "true"
click at [1164, 692] on label at bounding box center [1167, 695] width 24 height 6
radio input "true"
click at [1435, 740] on button "Continue" at bounding box center [1447, 751] width 74 height 23
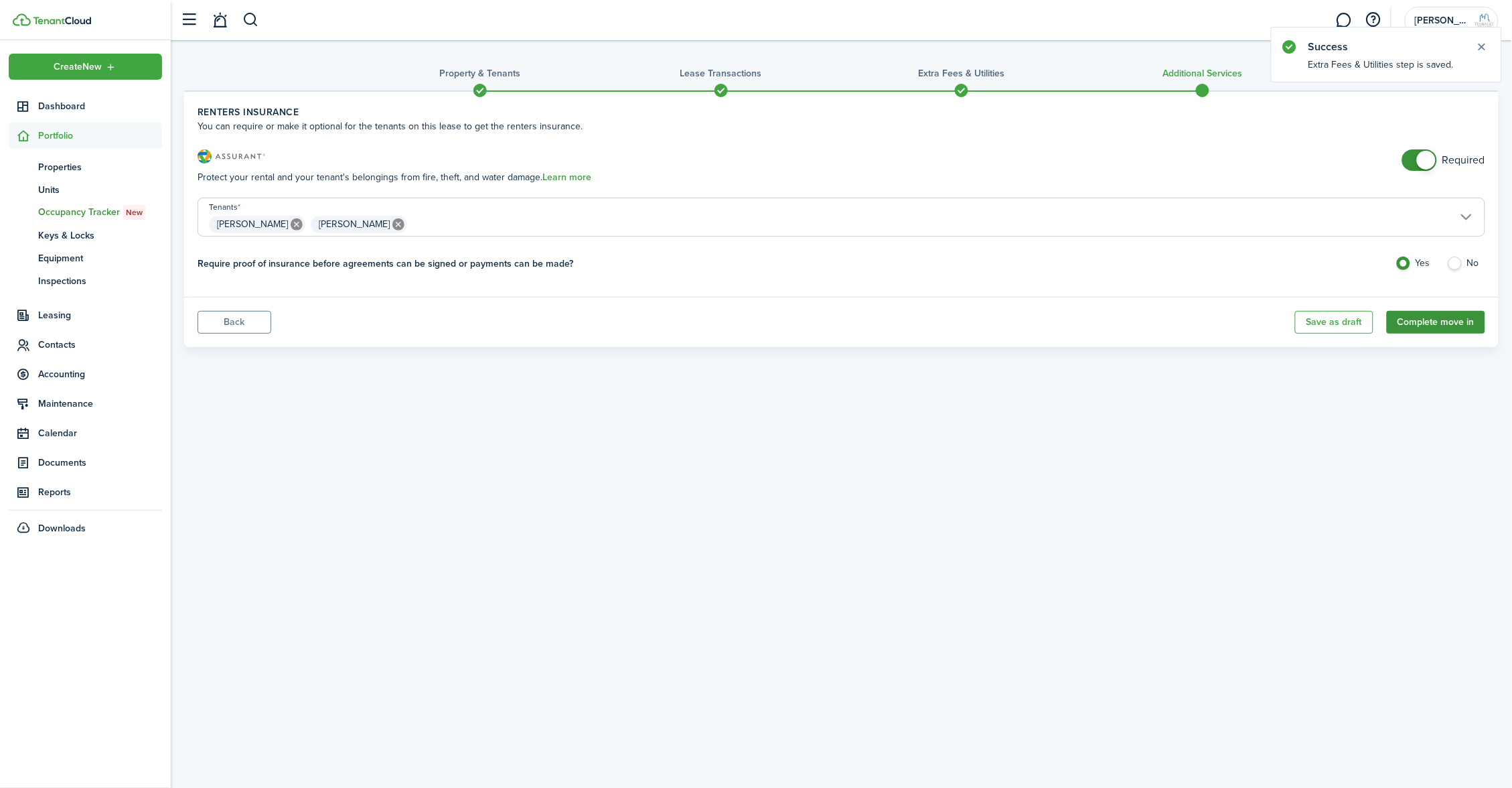
click at [1456, 321] on button "Complete move in" at bounding box center [1436, 322] width 98 height 23
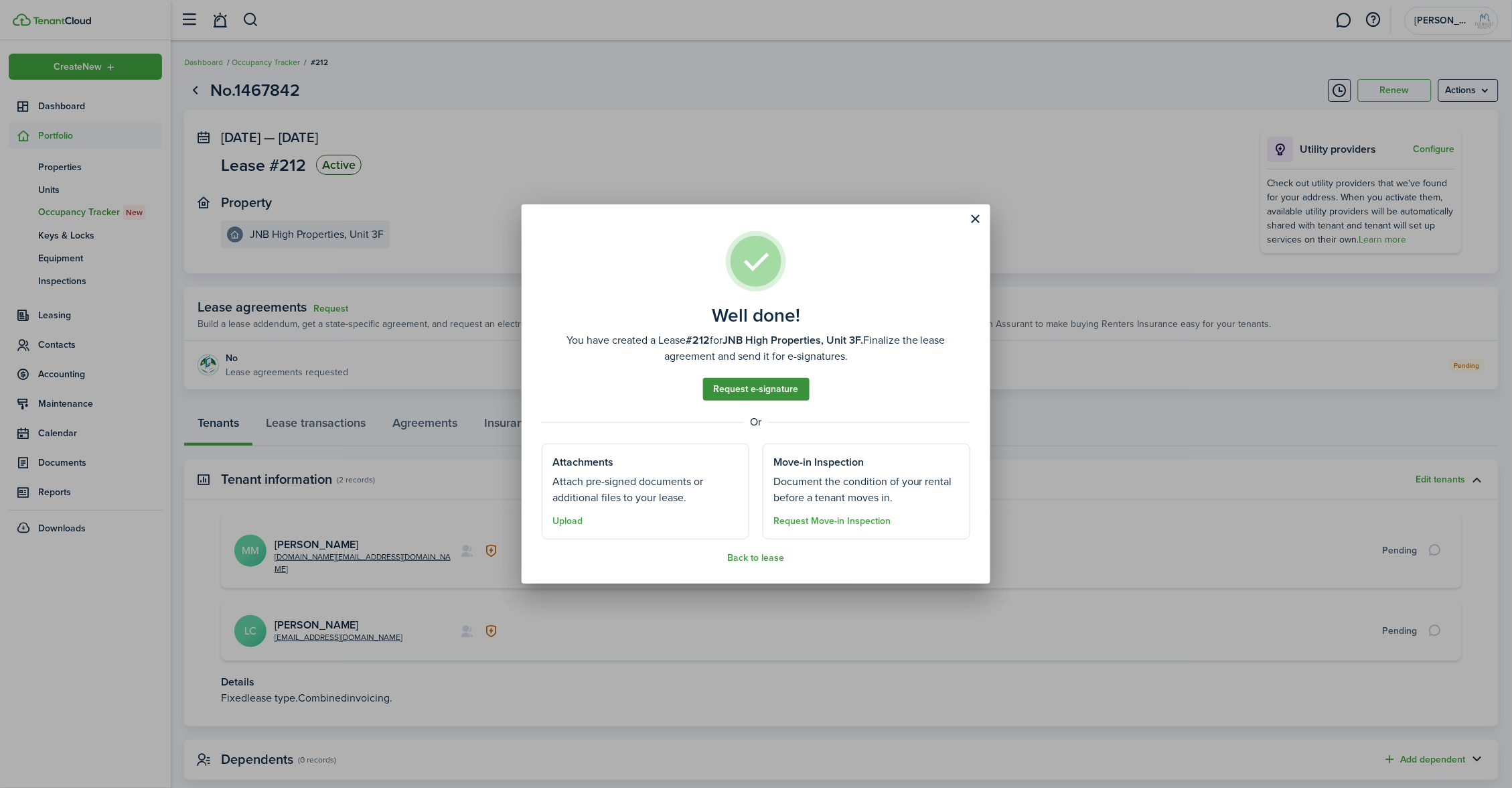
click at [774, 395] on link "Request e-signature" at bounding box center [756, 389] width 106 height 23
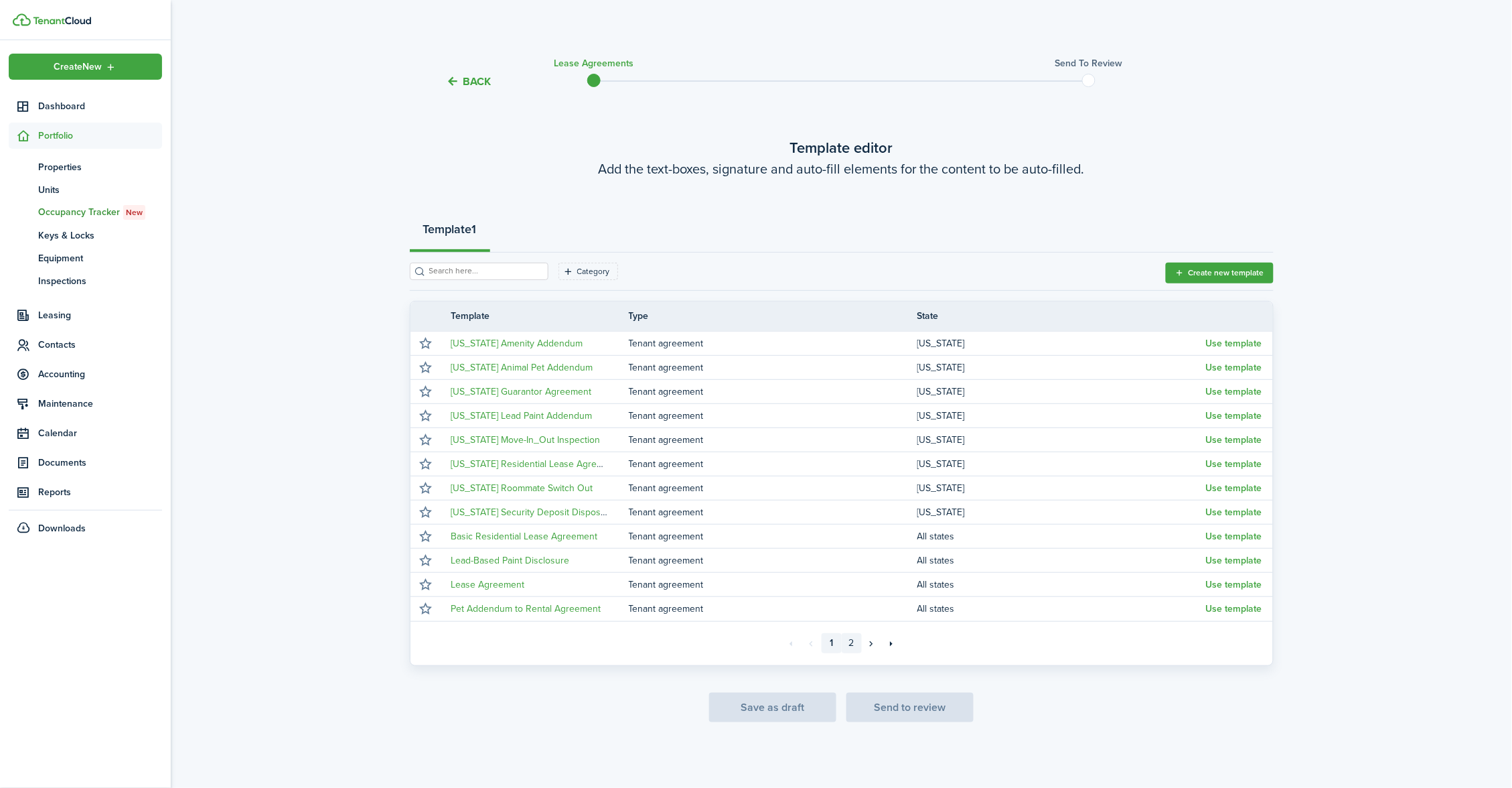
click at [847, 643] on link "2" at bounding box center [851, 643] width 20 height 20
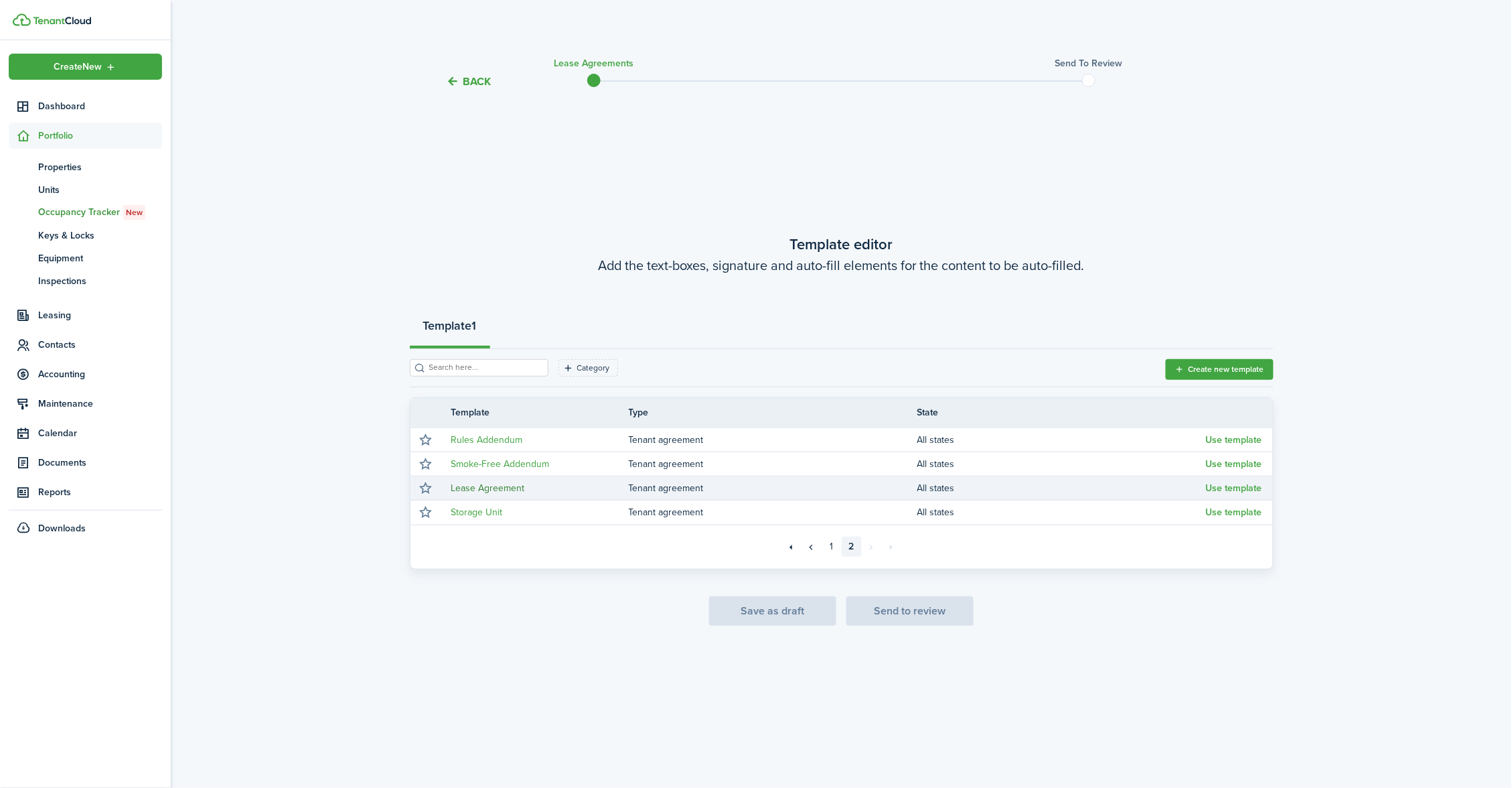
click at [485, 489] on link "Lease Agreement" at bounding box center [488, 488] width 74 height 14
